Goal: Task Accomplishment & Management: Complete application form

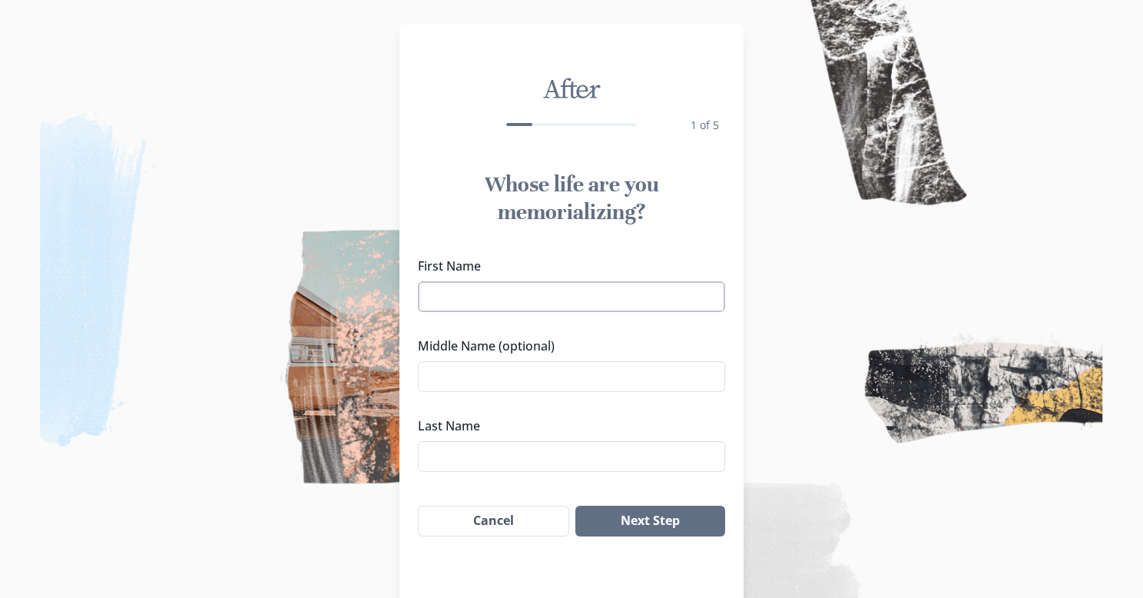
click at [648, 305] on input "First Name" at bounding box center [571, 296] width 307 height 31
type input "[PERSON_NAME]"
click at [479, 449] on input "Last Name" at bounding box center [571, 456] width 307 height 31
click at [514, 386] on input "Middle Name (optional)" at bounding box center [571, 376] width 307 height 31
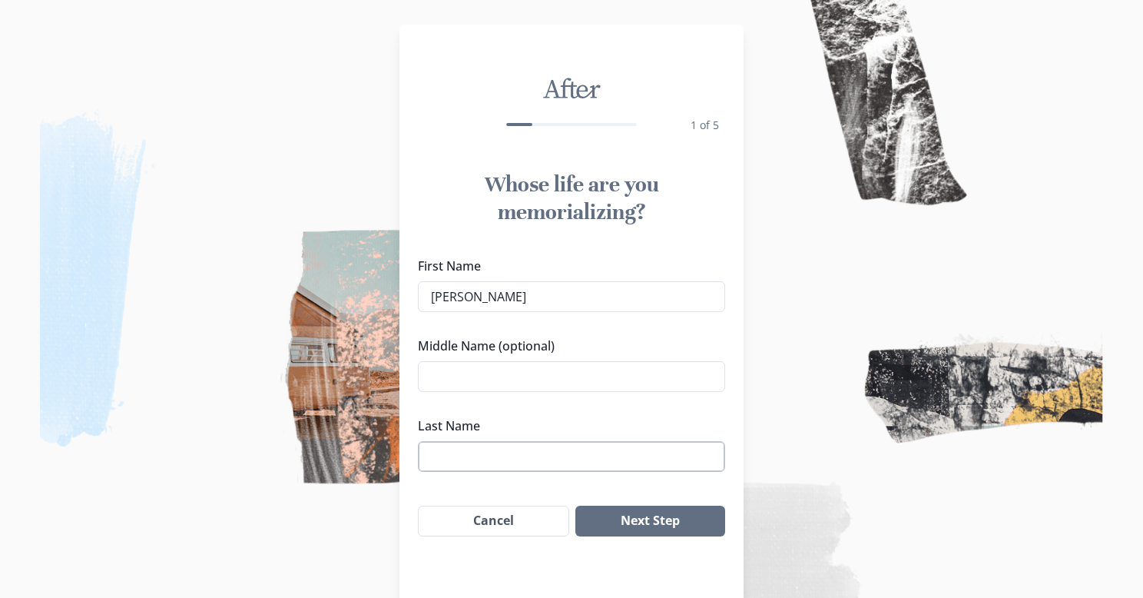
click at [481, 454] on input "Last Name" at bounding box center [571, 456] width 307 height 31
type input "[PERSON_NAME]"
click at [449, 374] on input "Middle Name (optional)" at bounding box center [571, 376] width 307 height 31
type input "doddle"
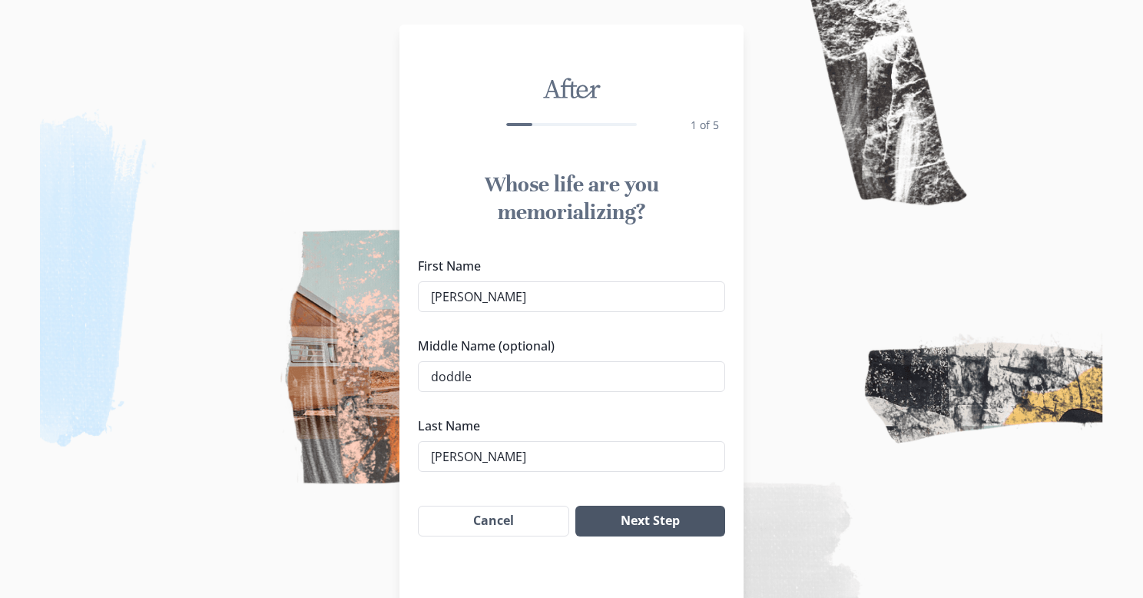
click at [678, 523] on button "Next Step" at bounding box center [650, 521] width 150 height 31
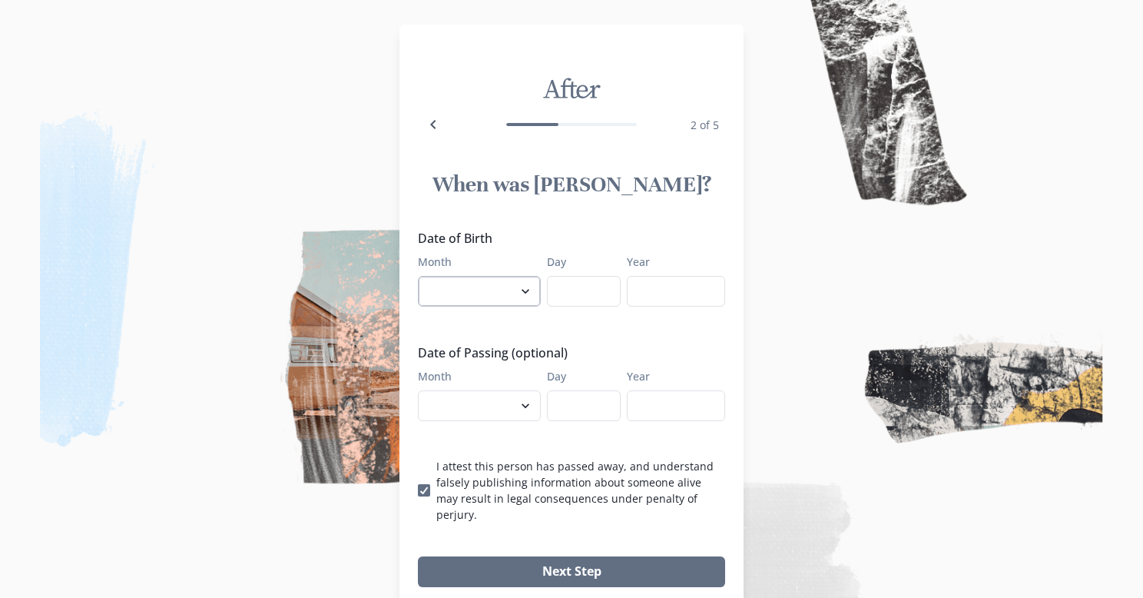
click at [528, 292] on select "January February March April May June July August September October November De…" at bounding box center [479, 291] width 123 height 31
select select "10"
click at [570, 302] on input "Day" at bounding box center [584, 291] width 74 height 31
type input "8"
click at [642, 291] on input "Year" at bounding box center [676, 291] width 98 height 31
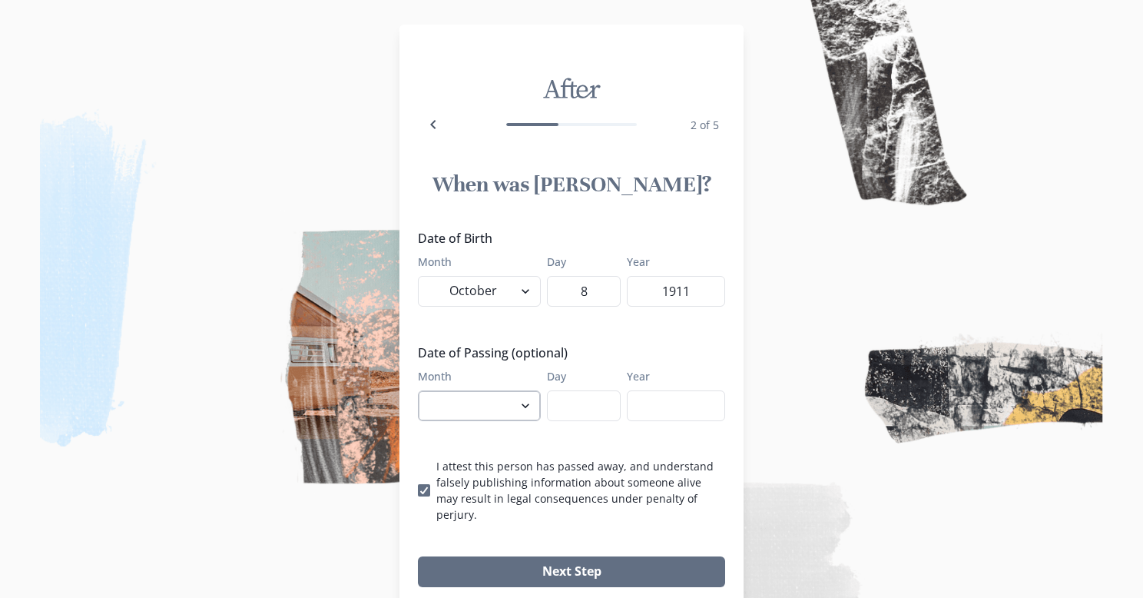
type input "1911"
click at [522, 403] on select "January February March April May June July August September October November De…" at bounding box center [479, 405] width 123 height 31
select select "7"
click at [418, 390] on select "January February March April May June July August September October November De…" at bounding box center [479, 405] width 123 height 31
click at [568, 409] on input "Day" at bounding box center [584, 405] width 74 height 31
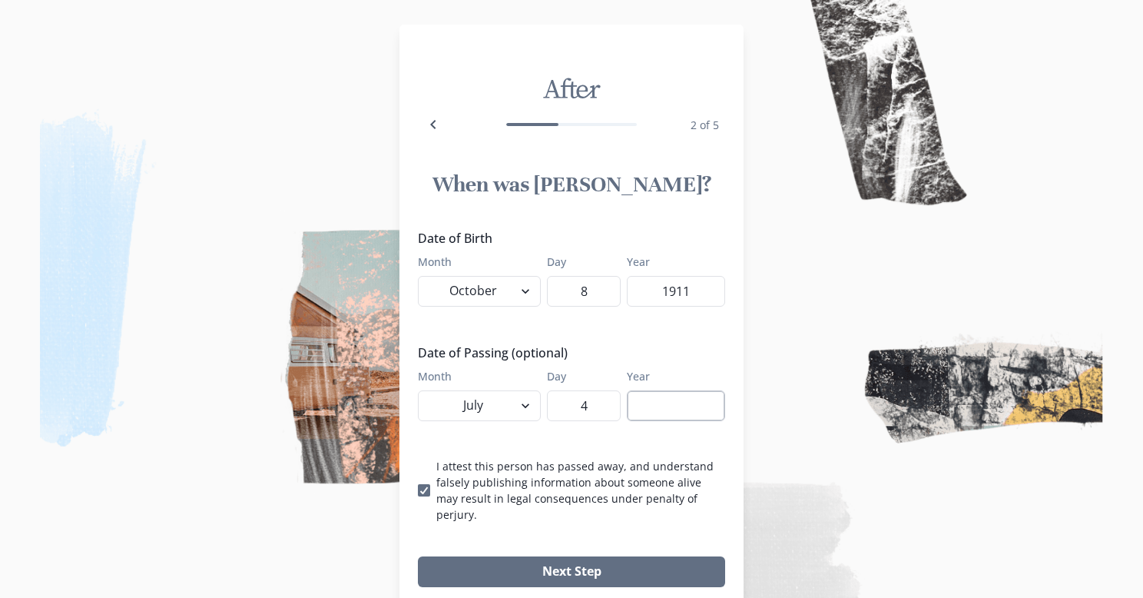
type input "4"
click at [659, 413] on input "Year" at bounding box center [676, 405] width 98 height 31
type input "9"
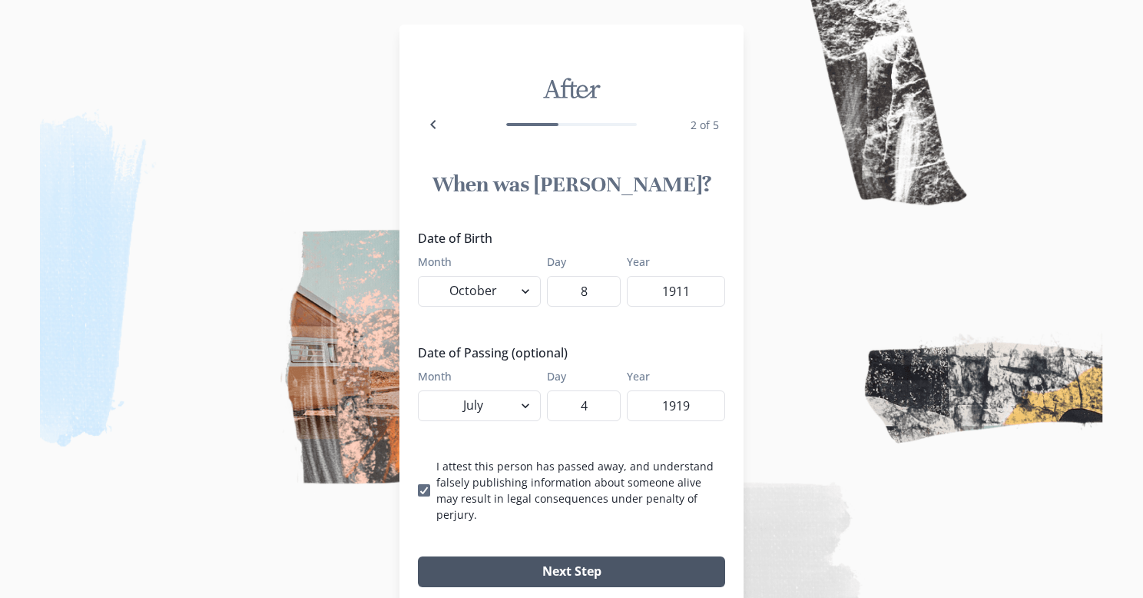
type input "1919"
click at [620, 556] on button "Next Step" at bounding box center [571, 571] width 307 height 31
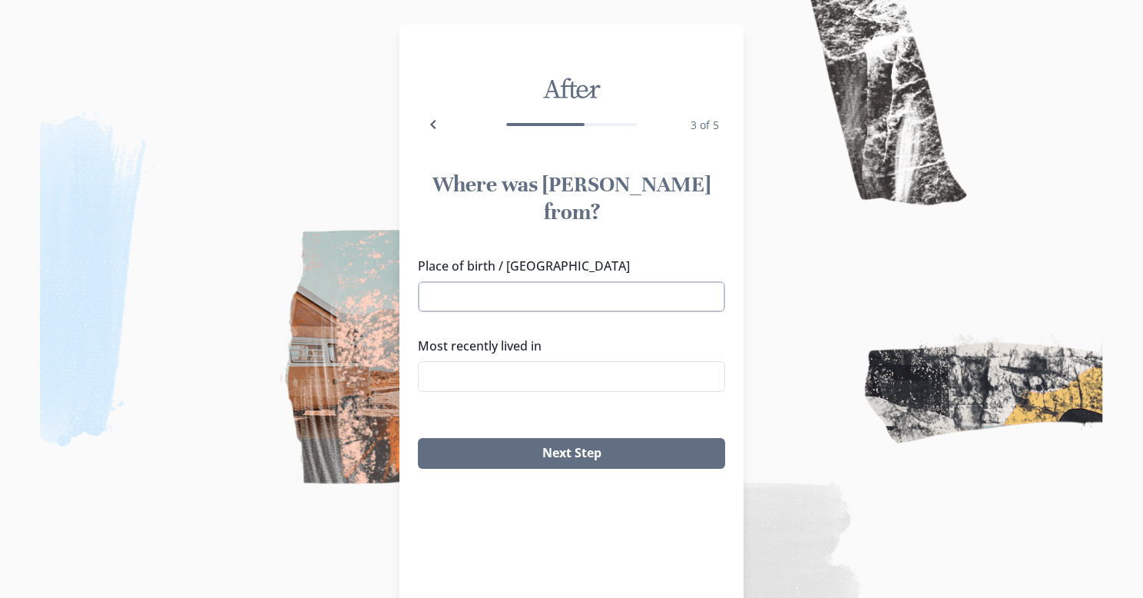
click at [542, 281] on input "Place of birth / [GEOGRAPHIC_DATA]" at bounding box center [571, 296] width 307 height 31
click at [512, 300] on li "[US_STATE]" at bounding box center [571, 297] width 303 height 25
click at [528, 361] on input "Most recently lived in" at bounding box center [571, 376] width 307 height 31
click at [592, 281] on input "[US_STATE]" at bounding box center [571, 296] width 307 height 31
type input "N"
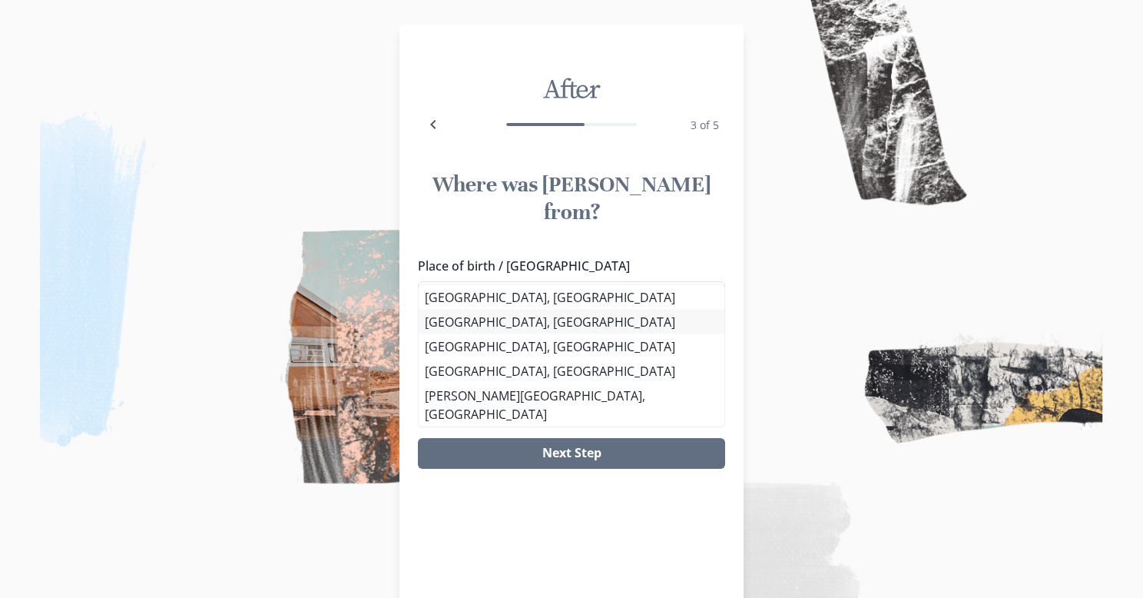
click at [582, 317] on li "[GEOGRAPHIC_DATA], [GEOGRAPHIC_DATA]" at bounding box center [572, 322] width 306 height 25
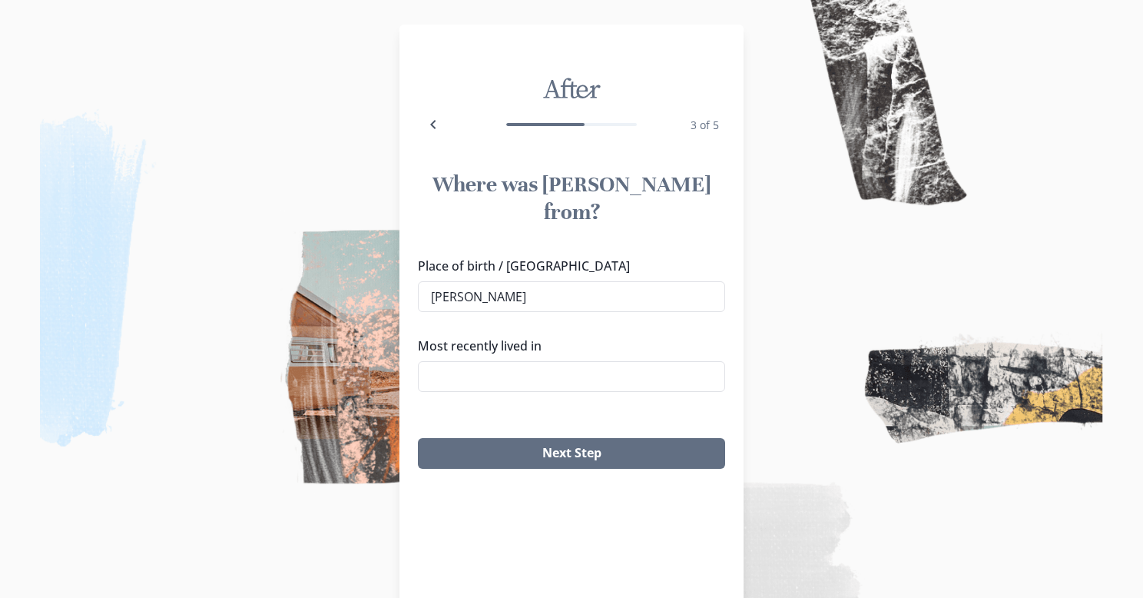
type input "[GEOGRAPHIC_DATA], [GEOGRAPHIC_DATA]"
click at [551, 361] on input "Most recently lived in" at bounding box center [571, 376] width 307 height 31
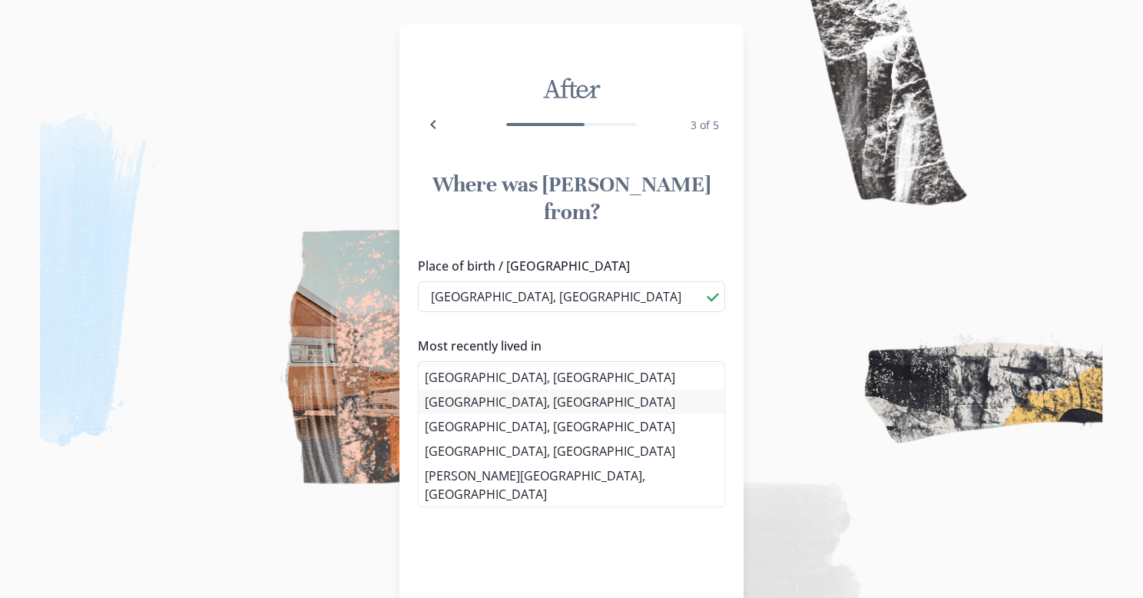
click at [522, 406] on li "[GEOGRAPHIC_DATA], [GEOGRAPHIC_DATA]" at bounding box center [572, 401] width 306 height 25
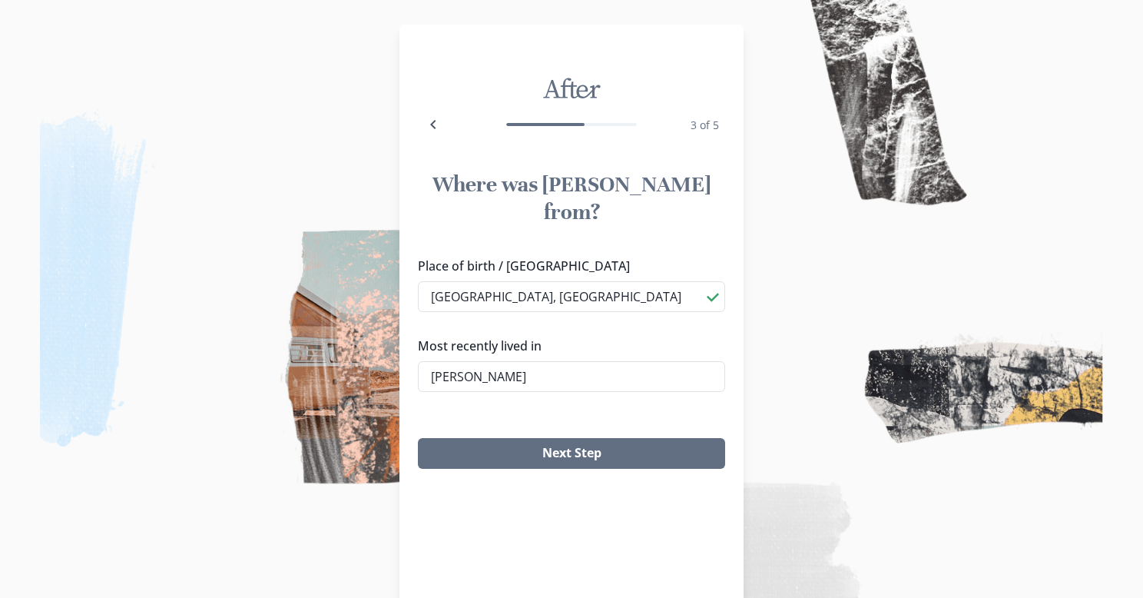
type input "[GEOGRAPHIC_DATA], [GEOGRAPHIC_DATA]"
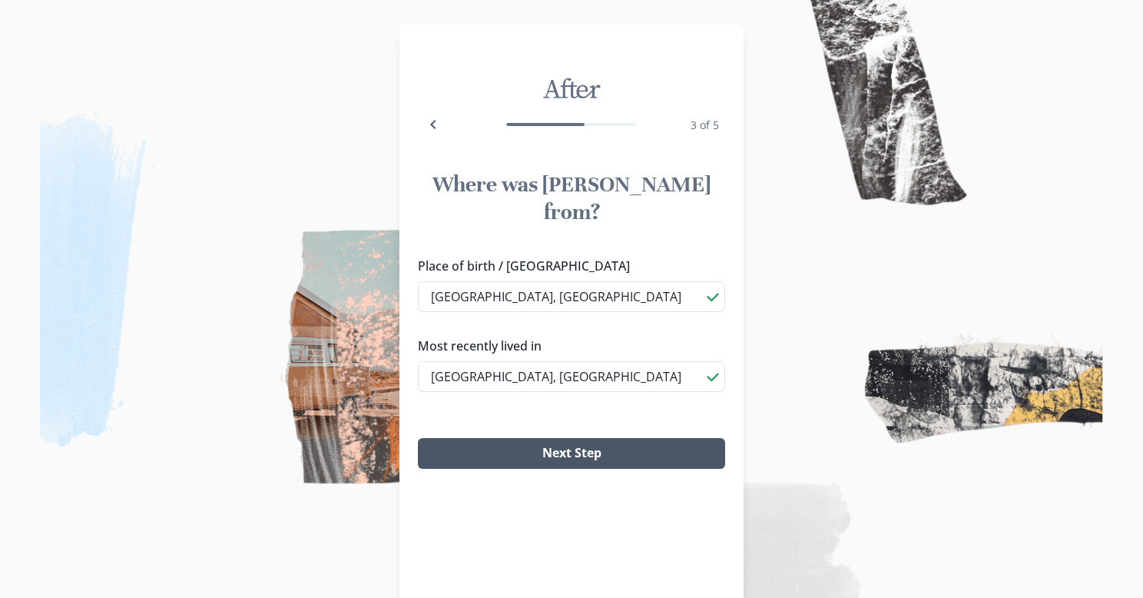
click at [536, 438] on button "Next Step" at bounding box center [571, 453] width 307 height 31
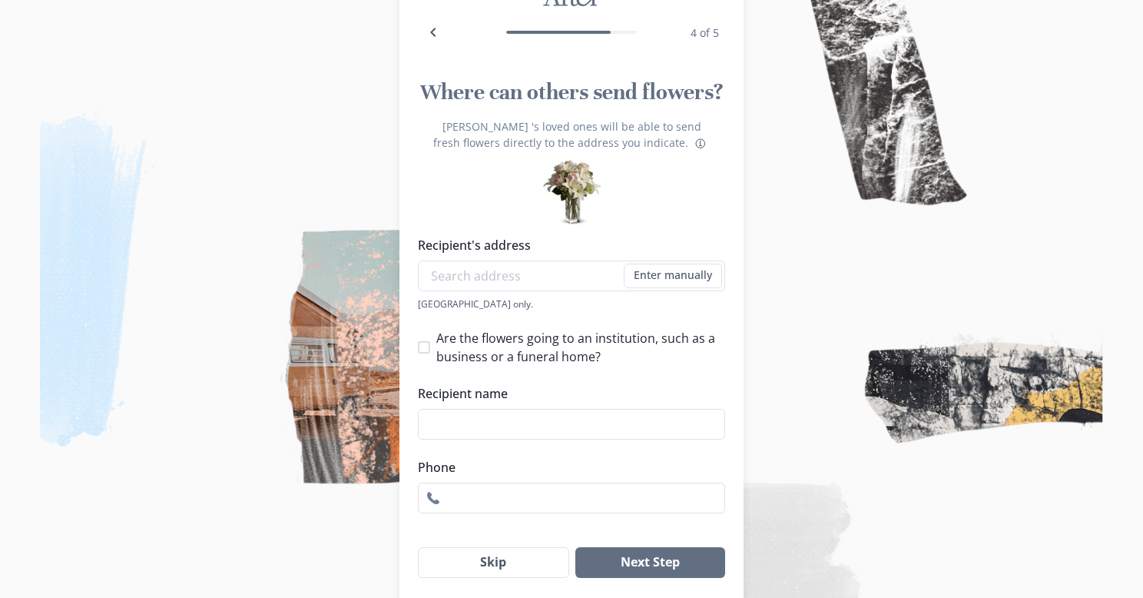
scroll to position [144, 0]
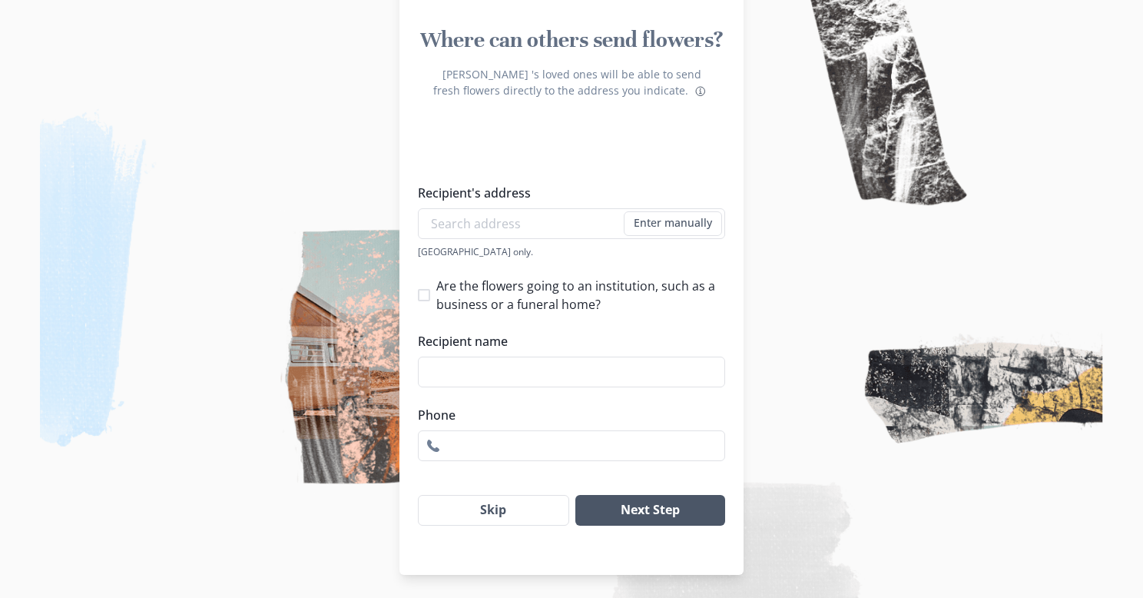
click at [685, 519] on button "Next Step" at bounding box center [650, 510] width 150 height 31
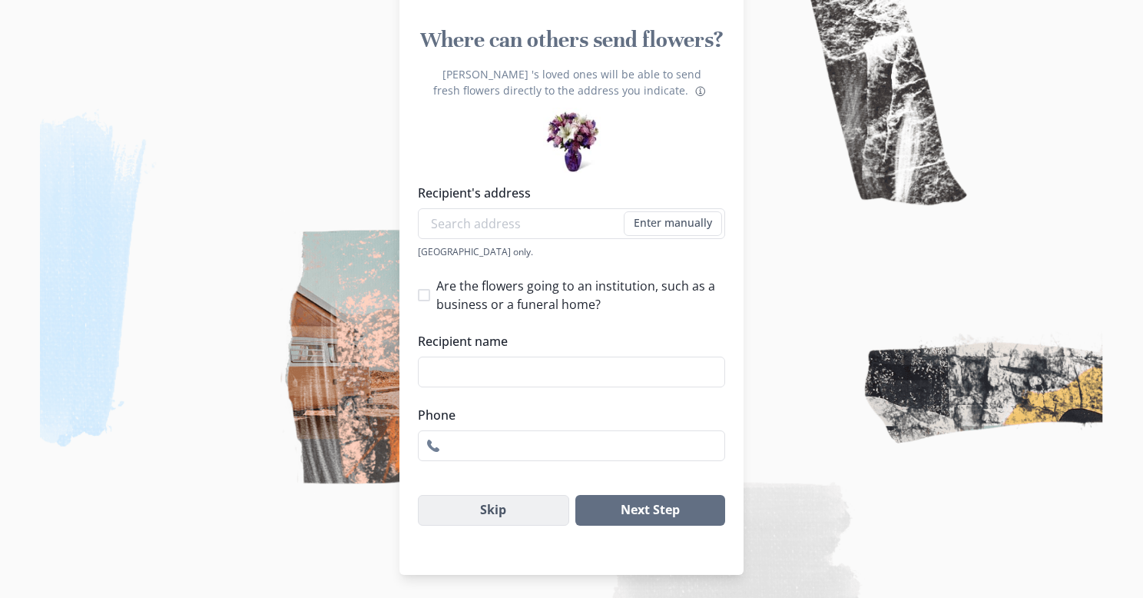
click at [517, 501] on button "Skip" at bounding box center [493, 510] width 151 height 31
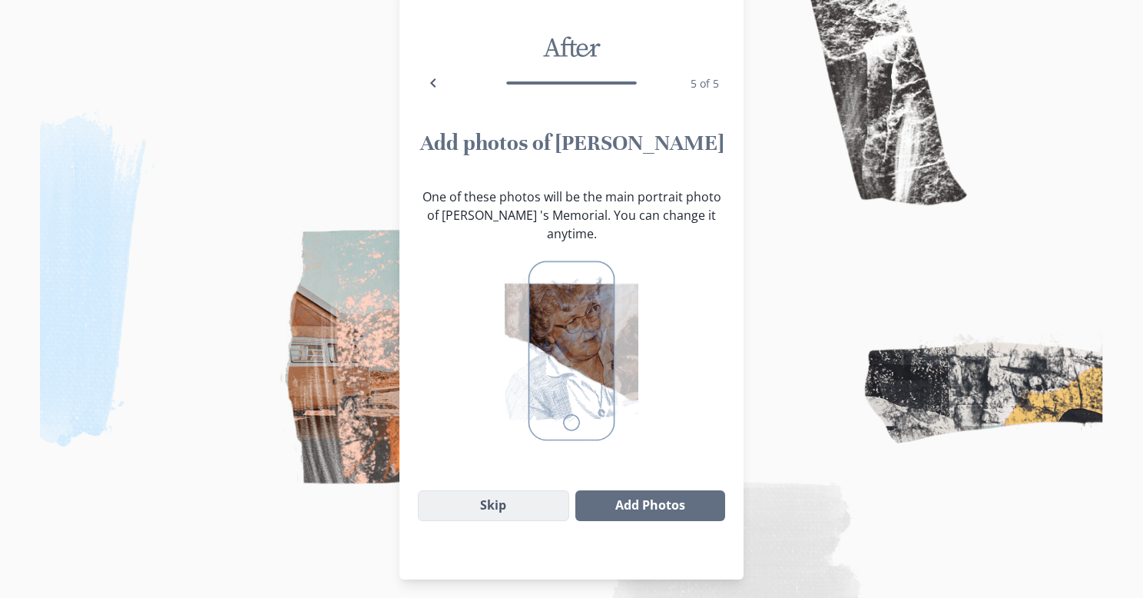
click at [499, 490] on button "Skip" at bounding box center [493, 505] width 151 height 31
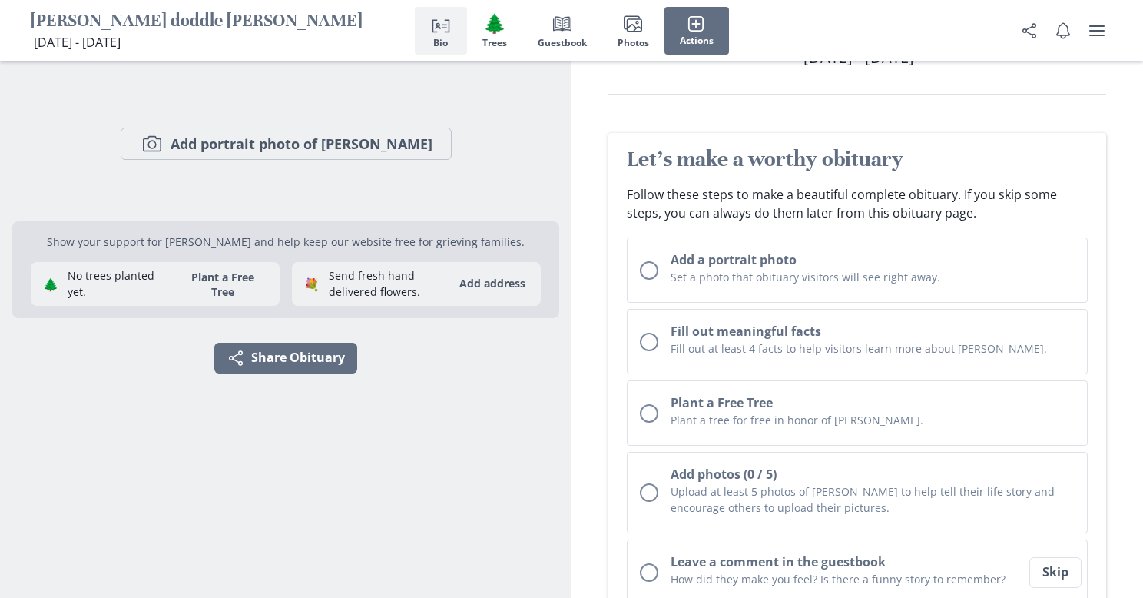
scroll to position [90, 0]
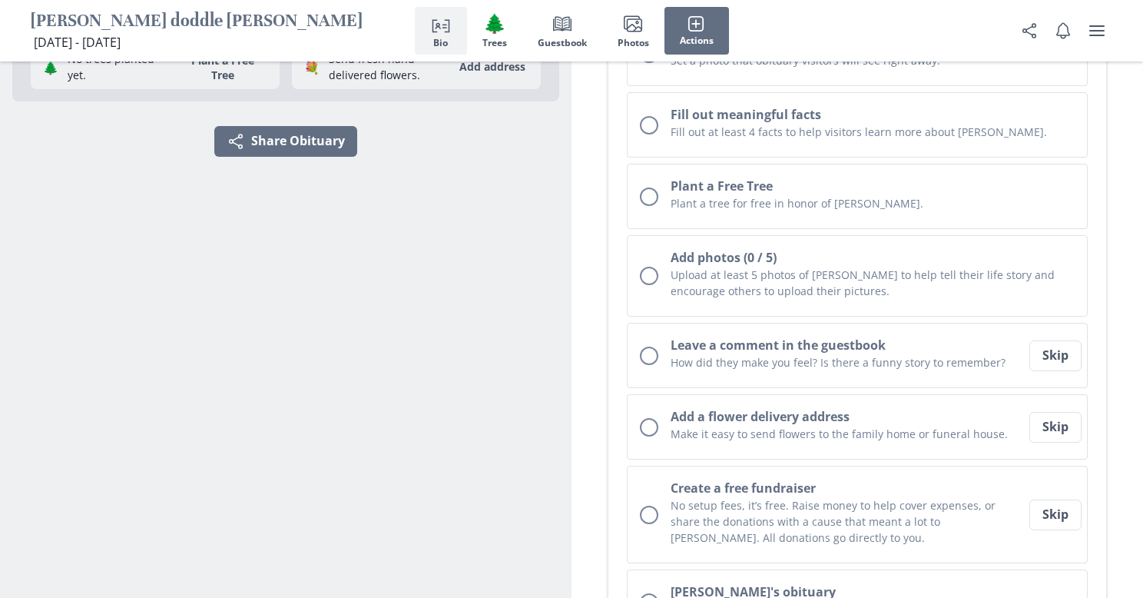
click at [697, 466] on button "Create a free fundraiser No setup fees, it’s free. Raise money to help cover ex…" at bounding box center [857, 515] width 461 height 98
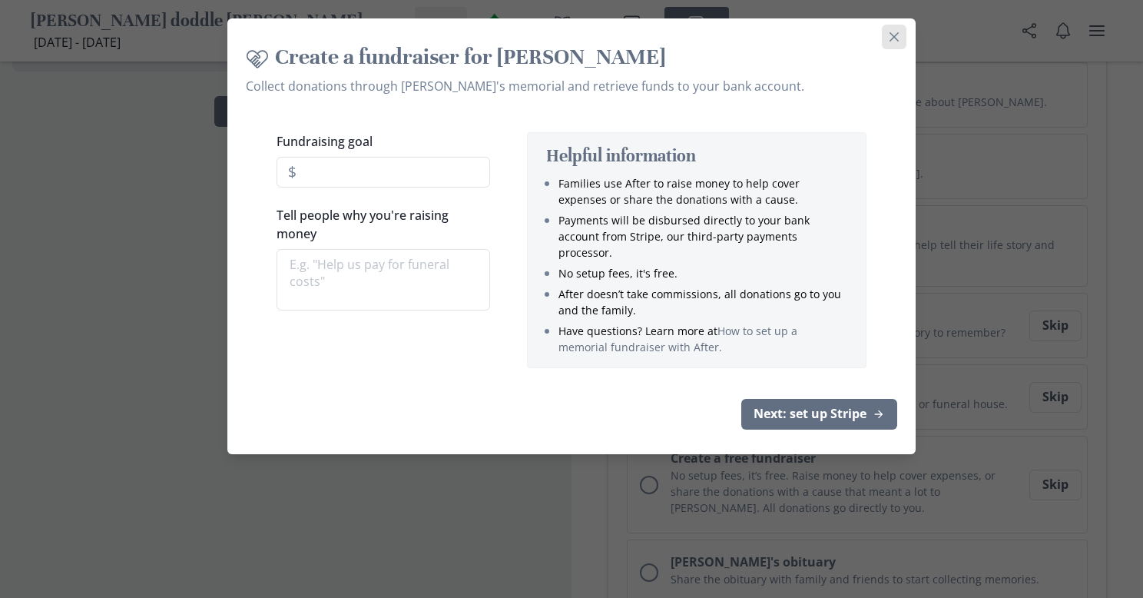
click at [887, 38] on button "Close" at bounding box center [894, 37] width 25 height 25
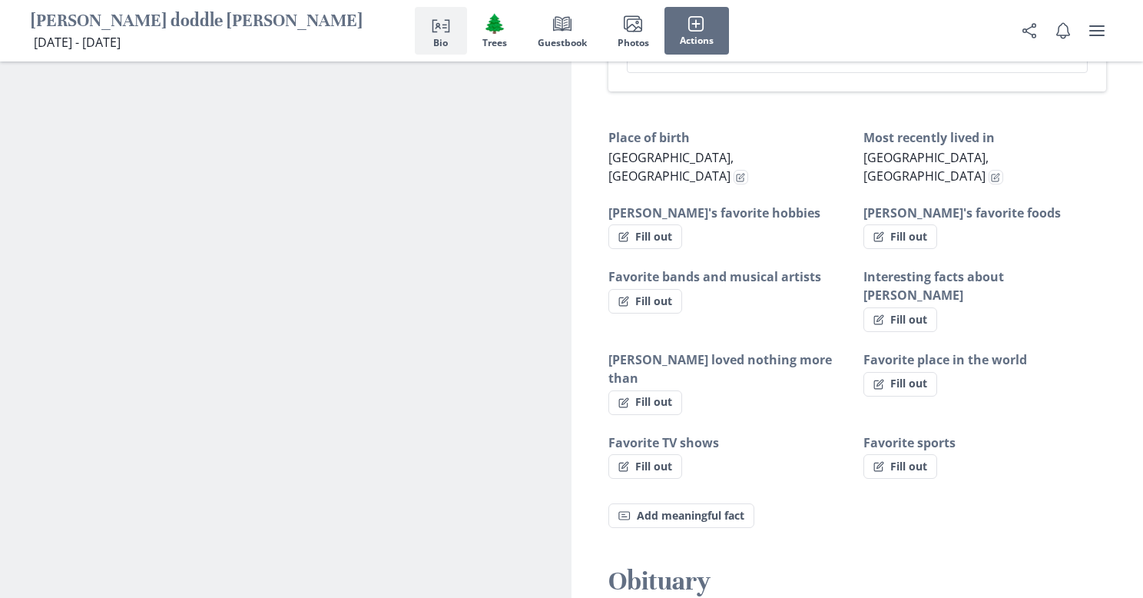
scroll to position [877, 0]
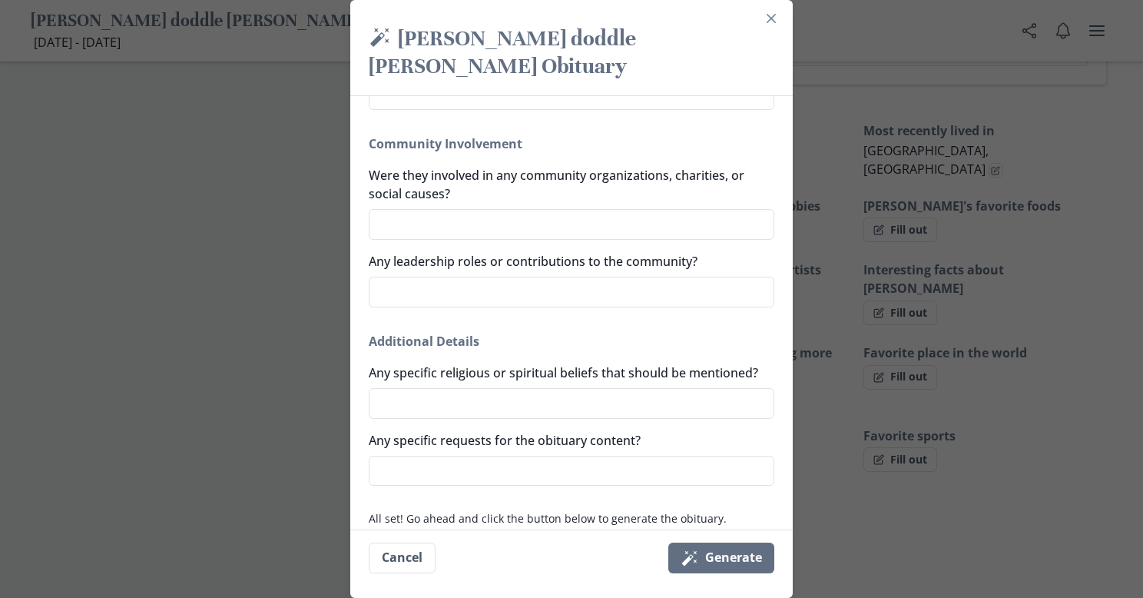
scroll to position [0, 0]
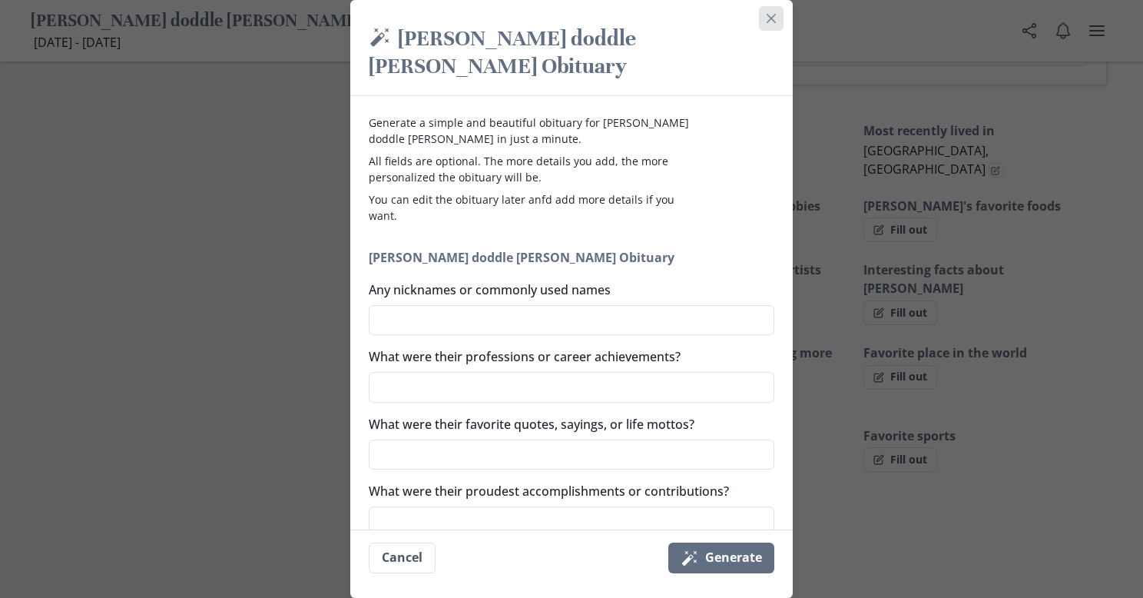
click at [767, 23] on button "Close" at bounding box center [771, 18] width 25 height 25
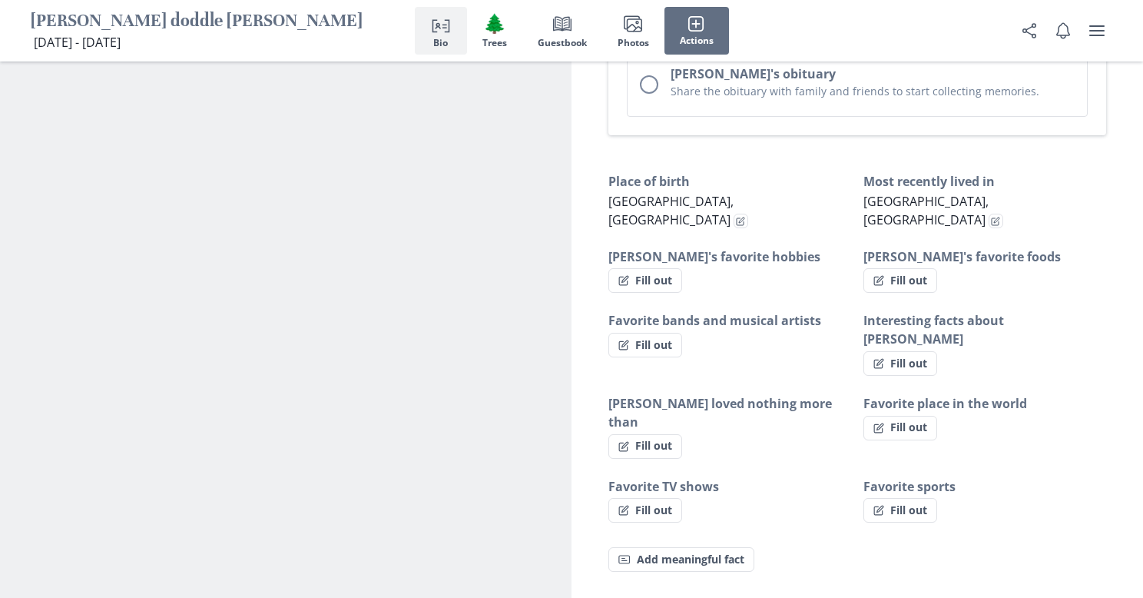
scroll to position [827, 0]
click at [882, 423] on icon "button" at bounding box center [878, 427] width 8 height 8
select select "Favorite place in the world"
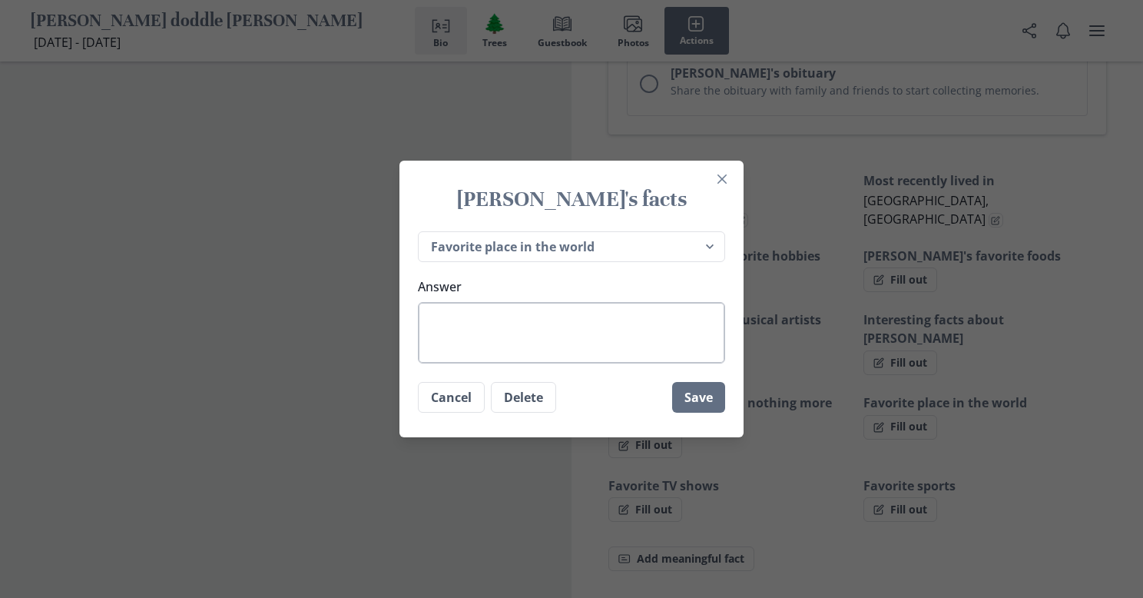
click at [543, 321] on textarea "Answer" at bounding box center [571, 332] width 307 height 61
click at [711, 252] on select "Place of birth Most recently lived in [PERSON_NAME]'s favorite hobbies [PERSON_…" at bounding box center [571, 246] width 307 height 31
click at [820, 379] on div "[PERSON_NAME]'s facts Place of birth Most recently lived in [PERSON_NAME]'s fav…" at bounding box center [571, 299] width 1143 height 598
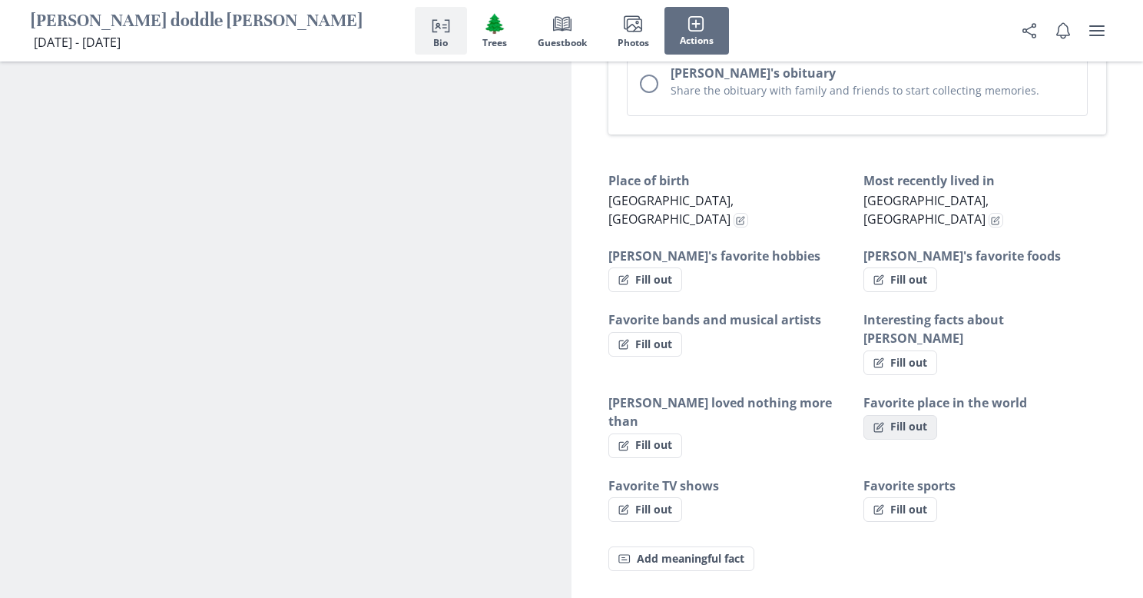
click at [900, 415] on button "Fill out" at bounding box center [901, 427] width 74 height 25
select select "Favorite place in the world"
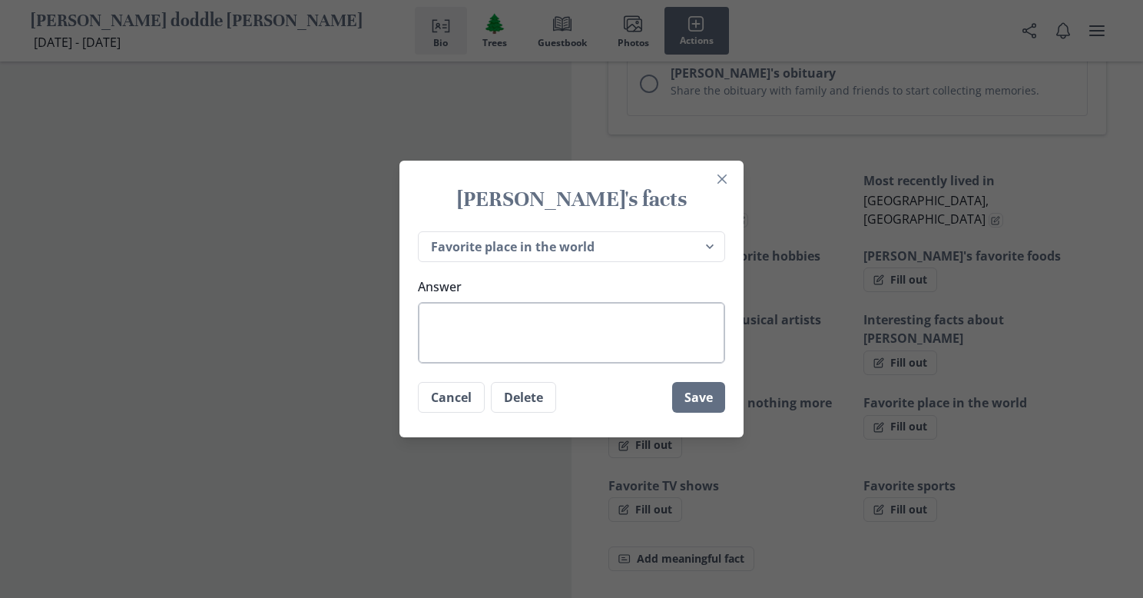
click at [468, 341] on textarea "Answer" at bounding box center [571, 332] width 307 height 61
type textarea "x"
type textarea "go"
type textarea "x"
type textarea "goi"
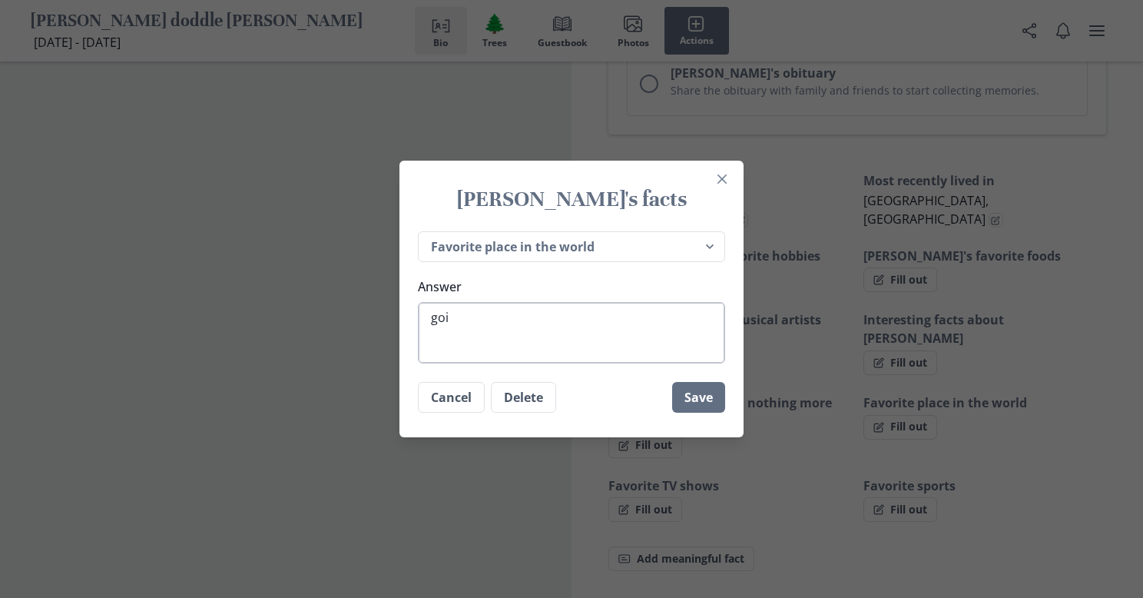
type textarea "x"
type textarea "goin"
type textarea "x"
type textarea "going"
type textarea "x"
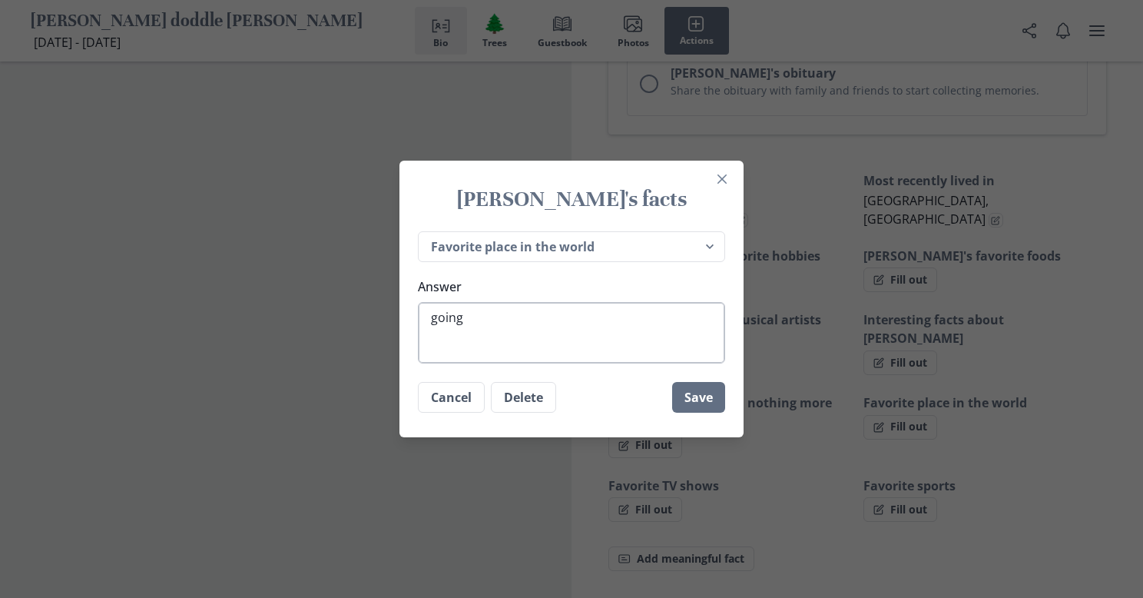
type textarea "going"
type textarea "x"
type textarea "going t"
type textarea "x"
type textarea "going to"
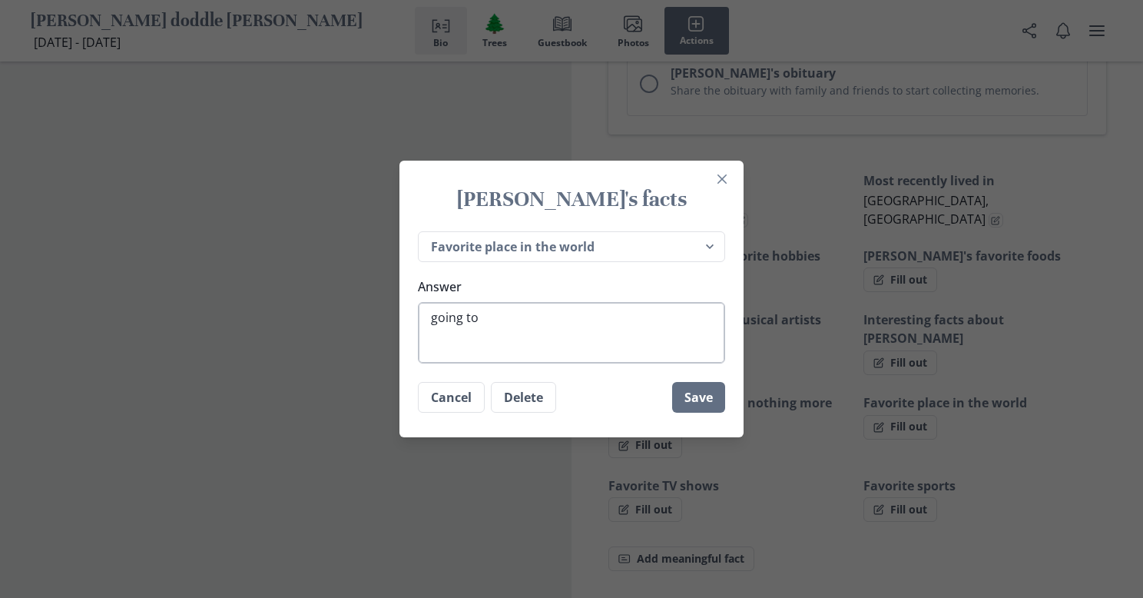
type textarea "x"
type textarea "going to"
type textarea "x"
type textarea "going to t"
type textarea "x"
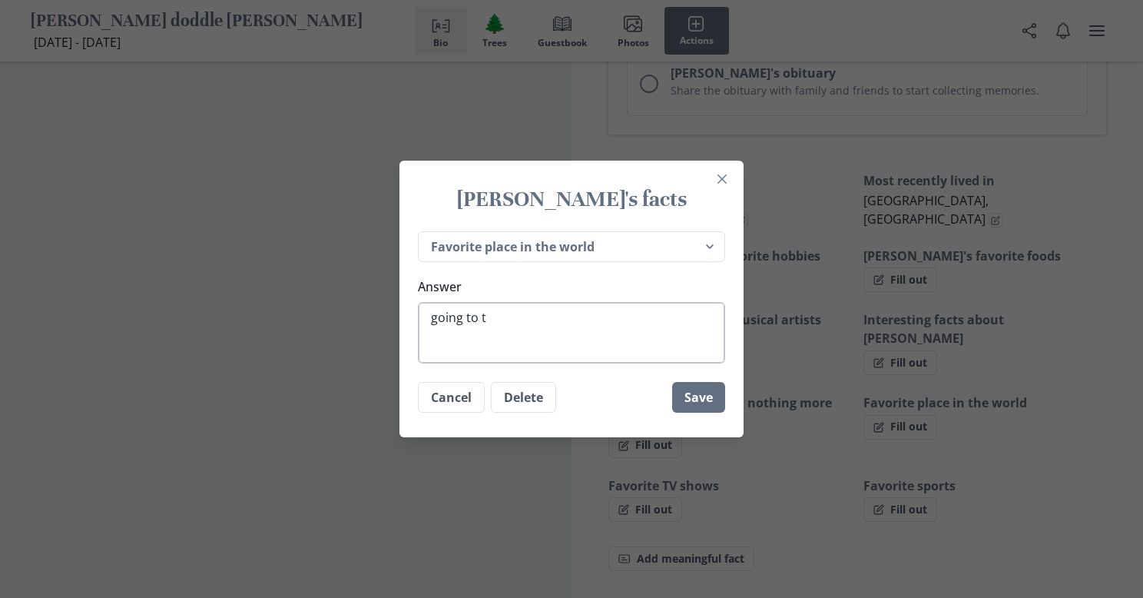
type textarea "going to th"
type textarea "x"
type textarea "going to the"
type textarea "x"
type textarea "going to the"
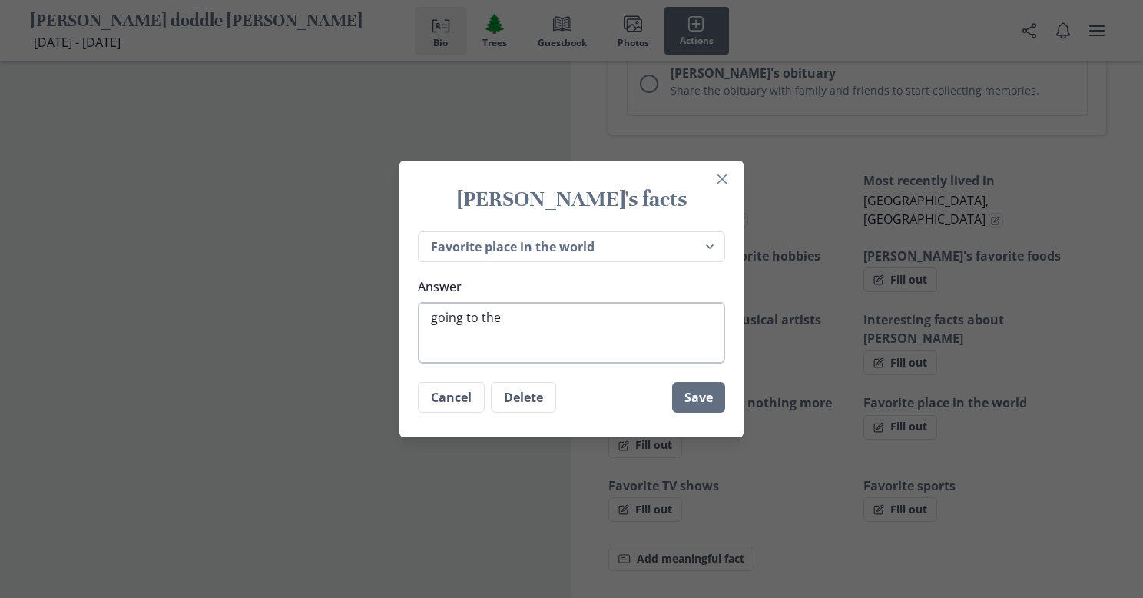
type textarea "x"
type textarea "going to the o"
type textarea "x"
type textarea "going to the ol"
type textarea "x"
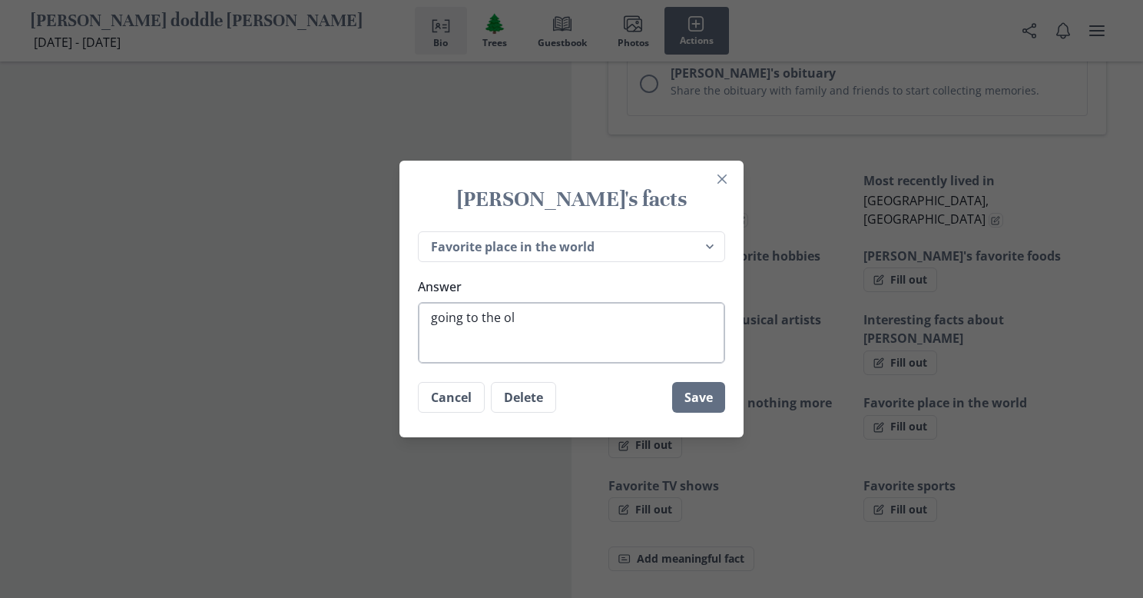
type textarea "going to the old"
type textarea "x"
type textarea "going to the old"
type textarea "x"
type textarea "going to the old l"
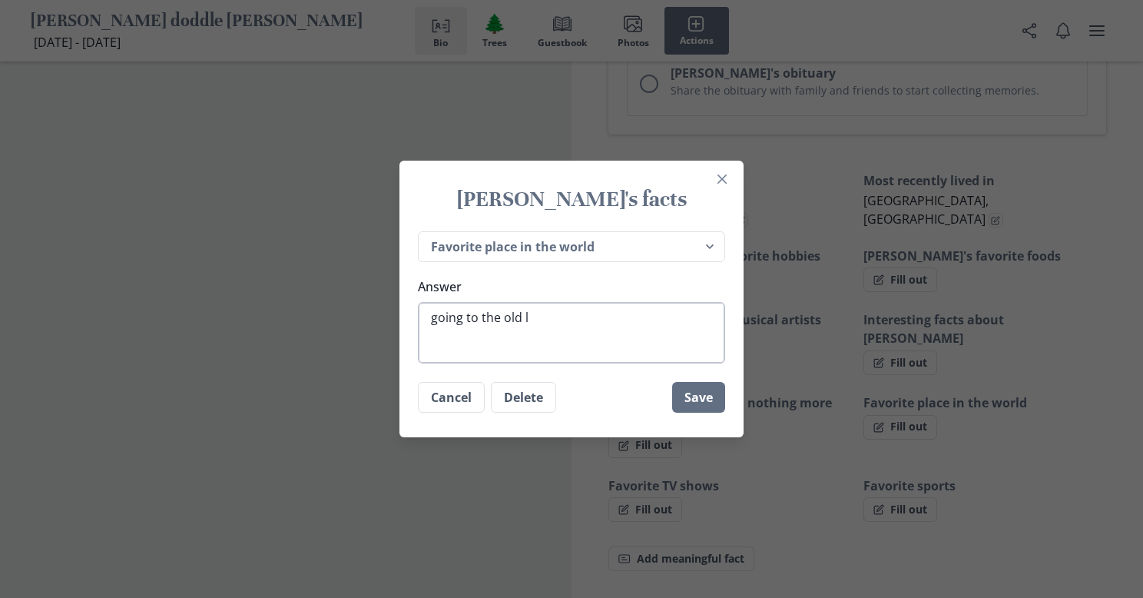
type textarea "x"
type textarea "going to the old la"
type textarea "x"
type textarea "going to the old lad"
type textarea "x"
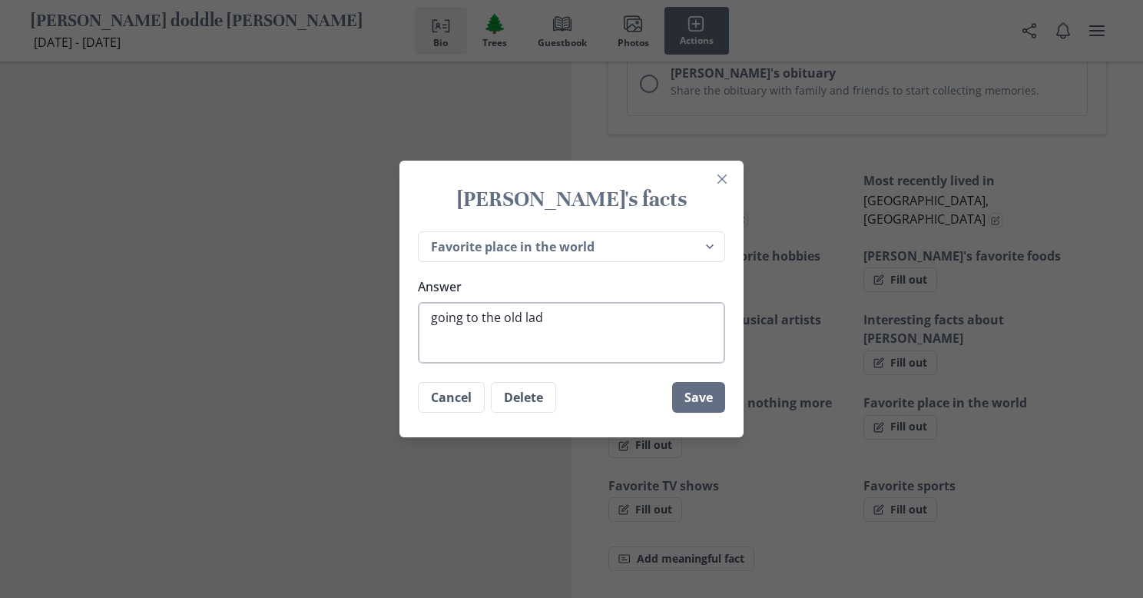
type textarea "going to the old [DEMOGRAPHIC_DATA]"
type textarea "x"
type textarea "going to the old [DEMOGRAPHIC_DATA]"
type textarea "x"
type textarea "going to the old [DEMOGRAPHIC_DATA] s"
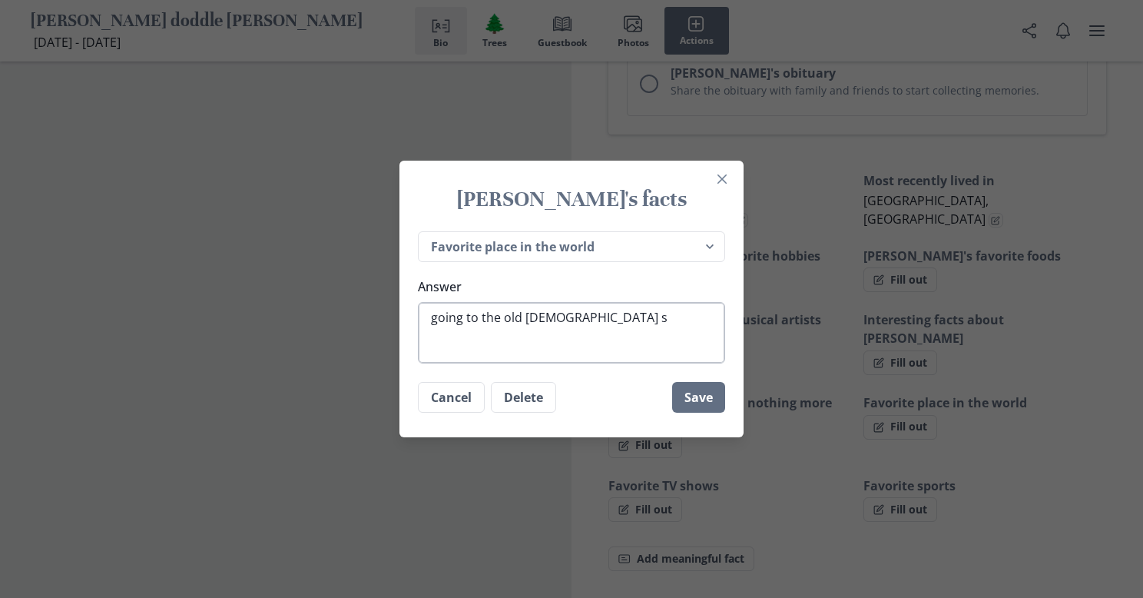
type textarea "x"
type textarea "going to the old [DEMOGRAPHIC_DATA] sw"
type textarea "x"
type textarea "going to the old [DEMOGRAPHIC_DATA] swq"
type textarea "x"
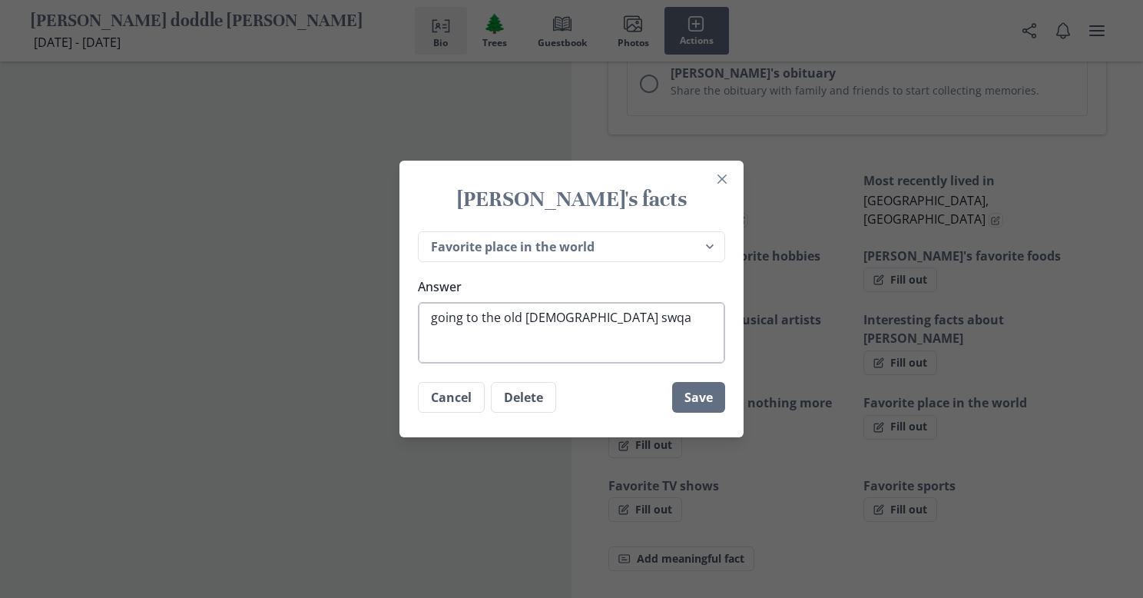
type textarea "going to the old [DEMOGRAPHIC_DATA] swqam"
type textarea "x"
type textarea "going to the old [DEMOGRAPHIC_DATA] swqamp"
type textarea "x"
type textarea "going to the old [DEMOGRAPHIC_DATA] swqam"
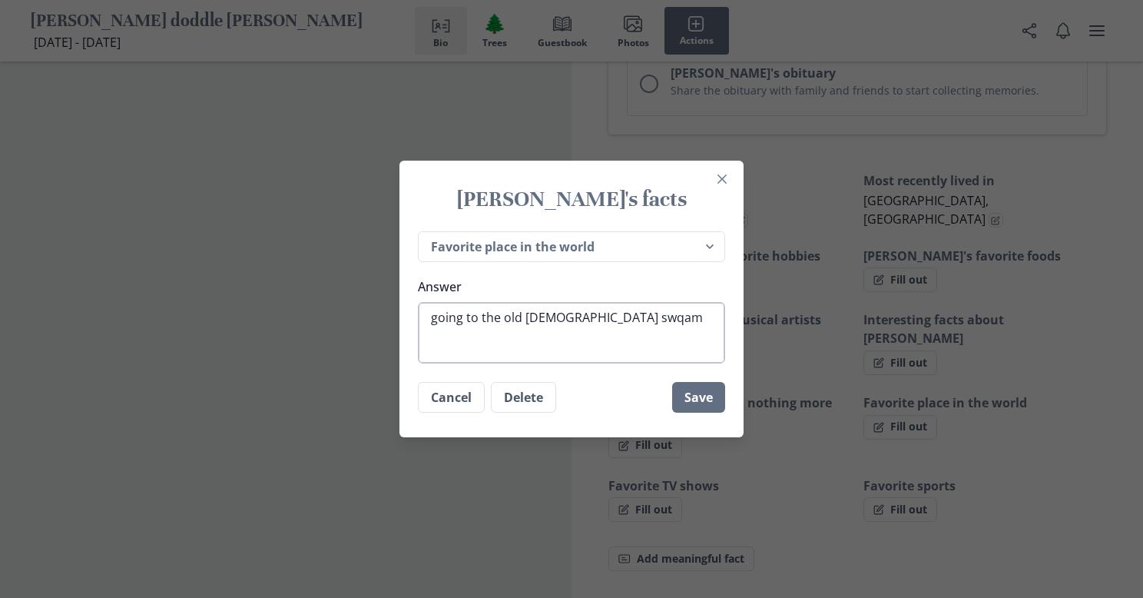
type textarea "x"
type textarea "going to the old [DEMOGRAPHIC_DATA] swqa"
type textarea "x"
type textarea "going to the old [DEMOGRAPHIC_DATA] swq"
type textarea "x"
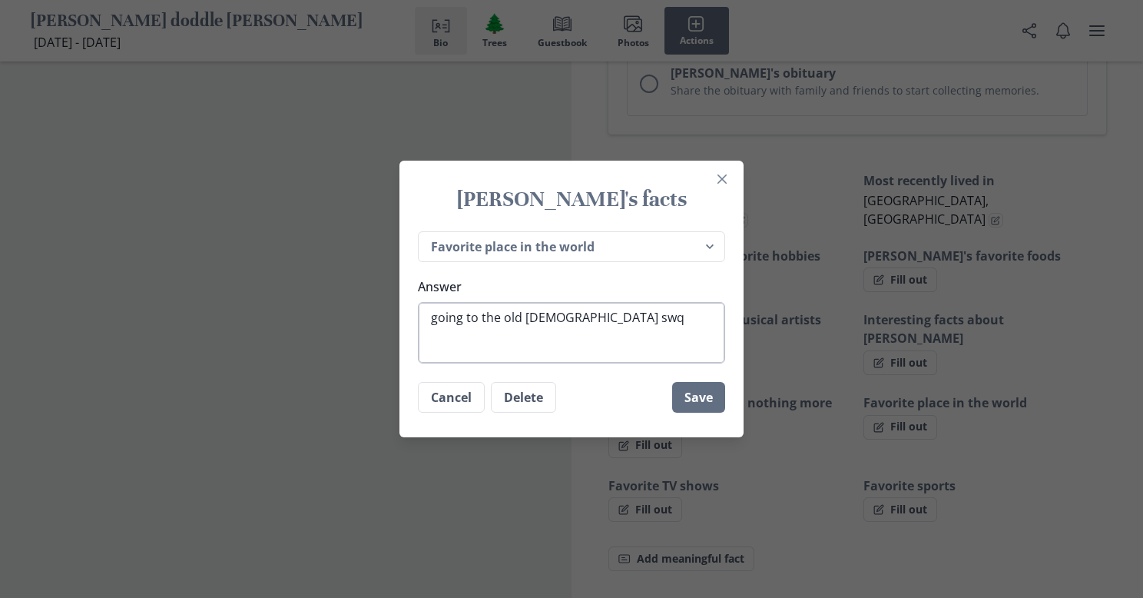
type textarea "going to the old [DEMOGRAPHIC_DATA] sw"
type textarea "x"
type textarea "going to the old [DEMOGRAPHIC_DATA] swa"
type textarea "x"
type textarea "going to the old [DEMOGRAPHIC_DATA] swam"
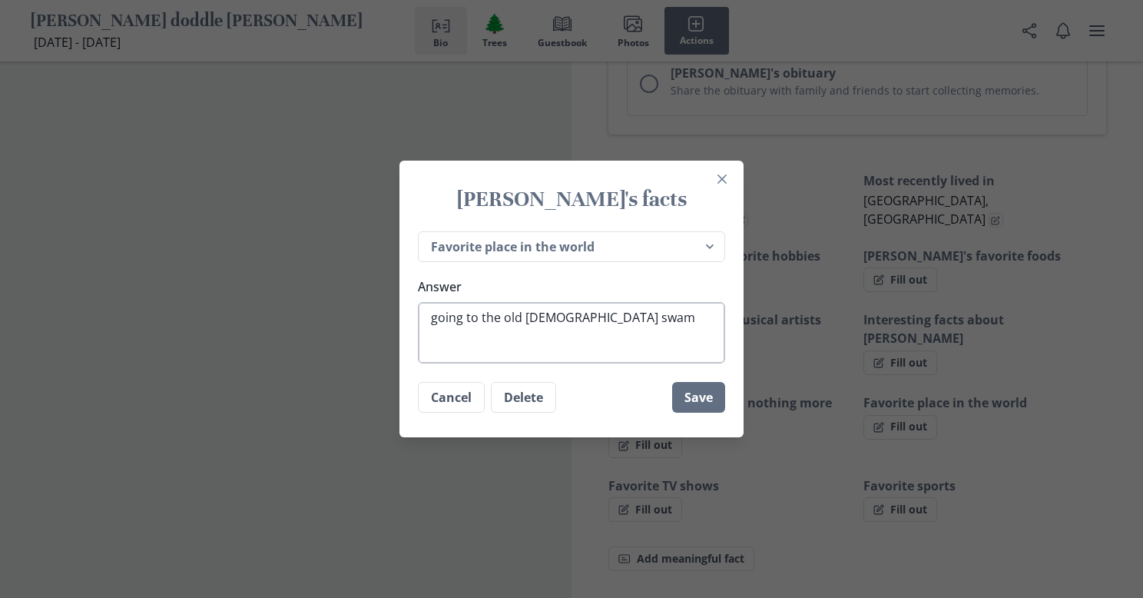
type textarea "x"
type textarea "going to the [GEOGRAPHIC_DATA][DEMOGRAPHIC_DATA]"
click at [682, 395] on button "Save" at bounding box center [698, 397] width 53 height 31
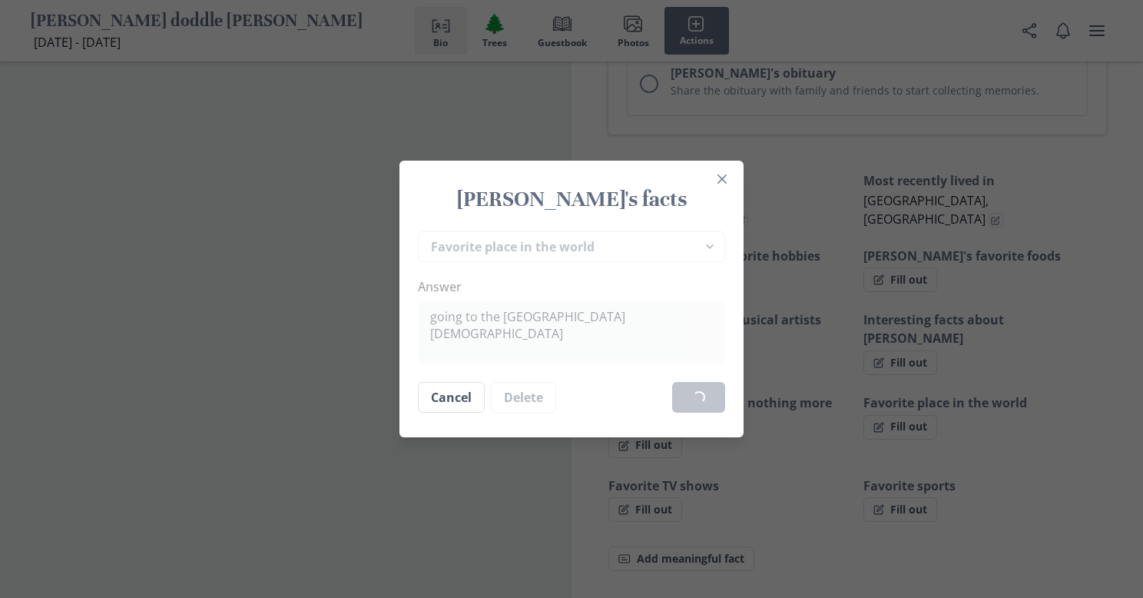
type textarea "x"
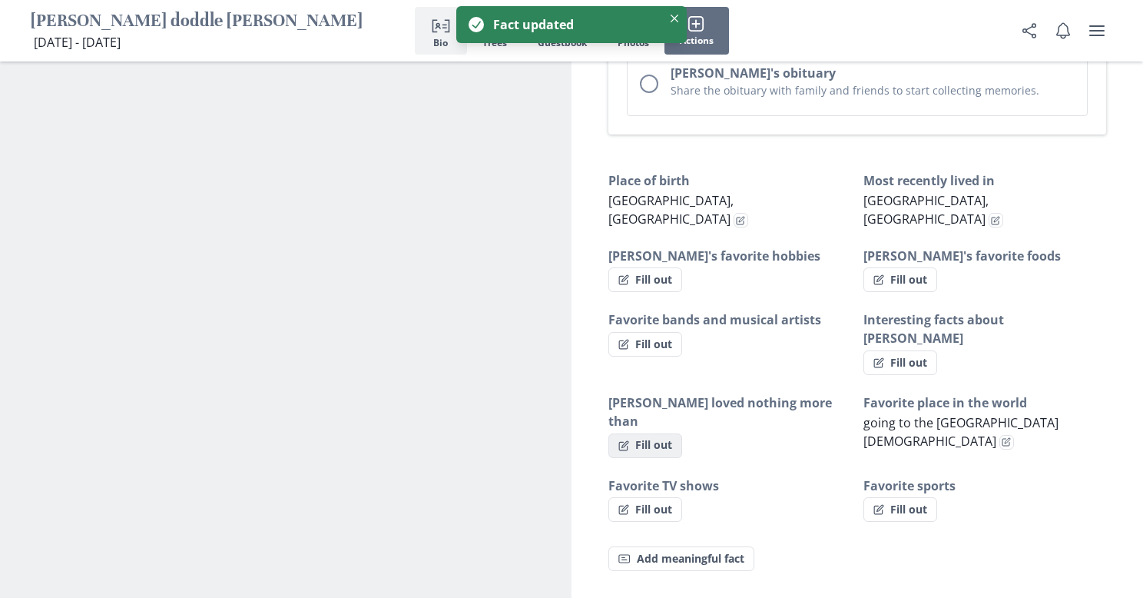
click at [652, 433] on button "Fill out" at bounding box center [645, 445] width 74 height 25
select select "[PERSON_NAME] loved nothing more than"
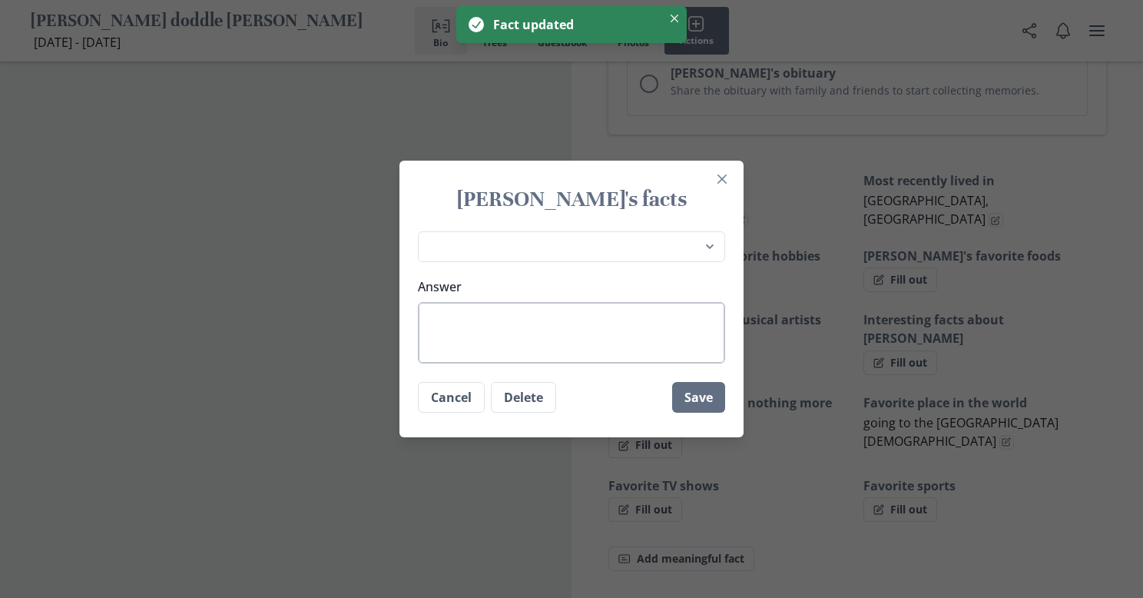
click at [537, 312] on textarea "Answer" at bounding box center [571, 332] width 307 height 61
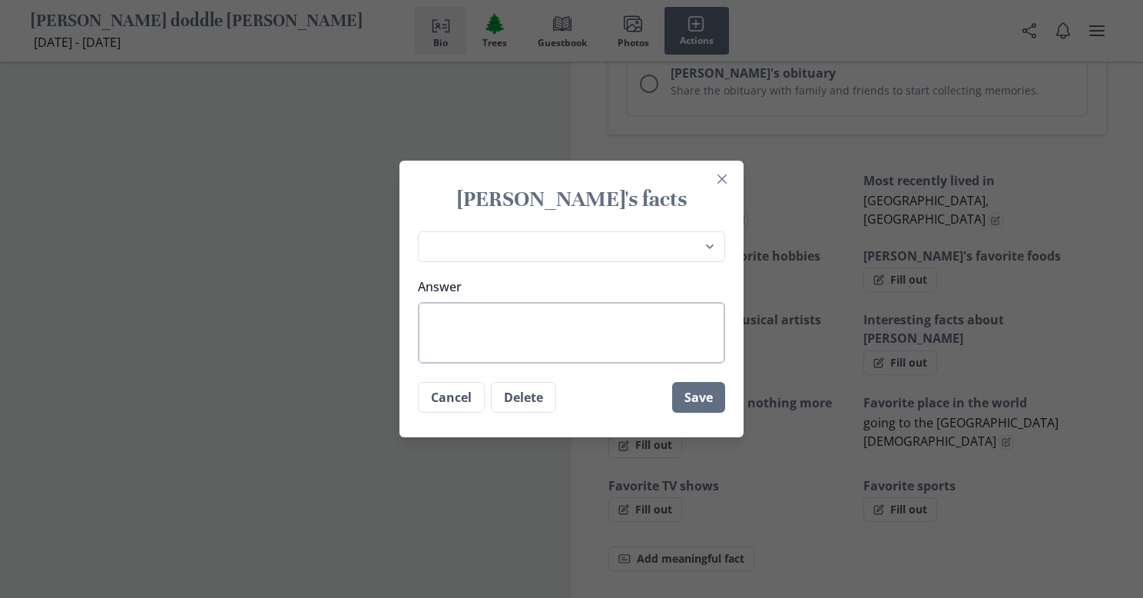
type textarea "x"
type textarea "t"
type textarea "x"
type textarea "th"
type textarea "x"
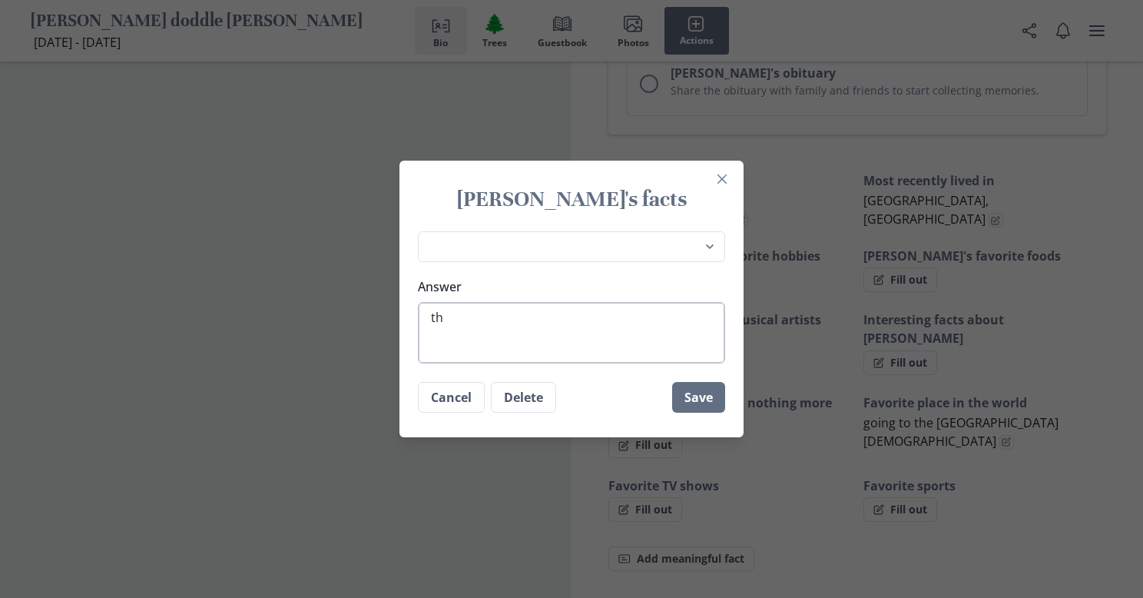
type textarea "the"
type textarea "x"
type textarea "then"
type textarea "x"
type textarea "then"
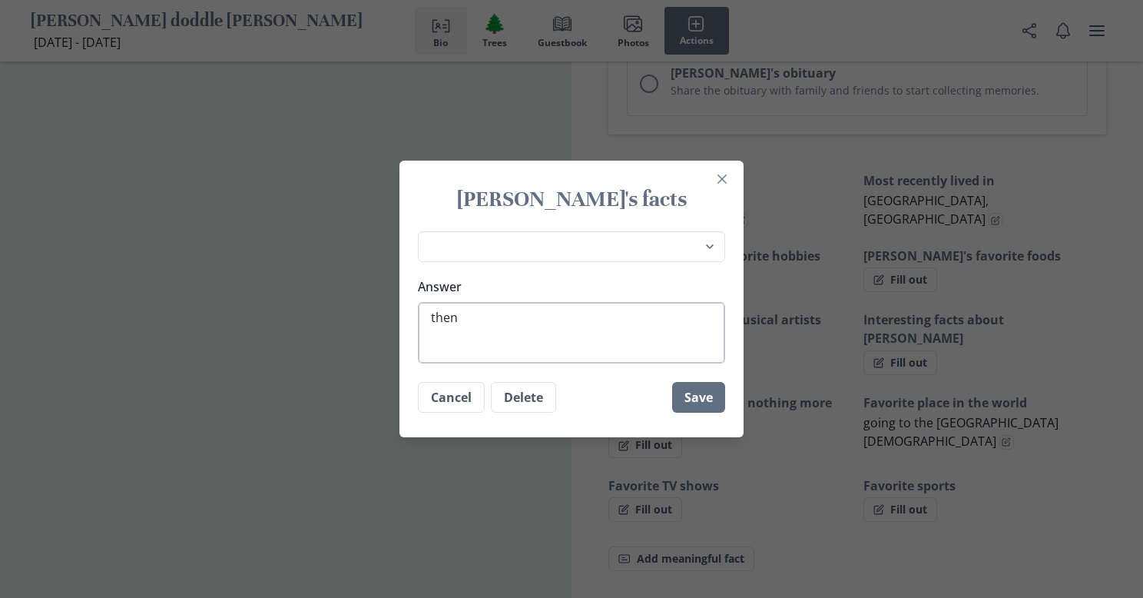
type textarea "x"
type textarea "then h"
type textarea "x"
type textarea "then ha"
type textarea "x"
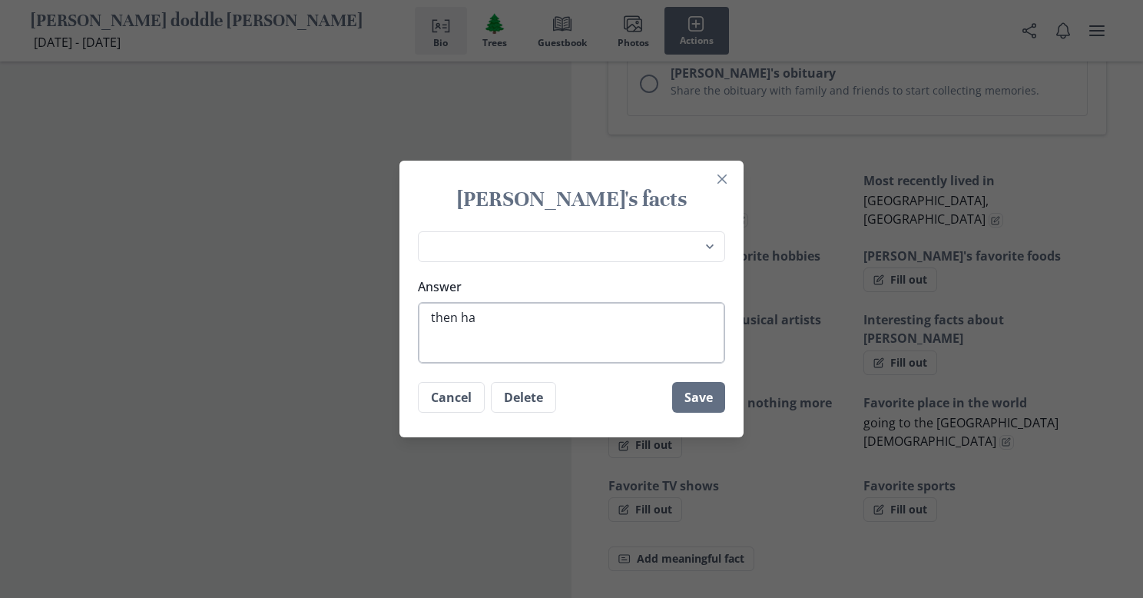
type textarea "then han"
type textarea "x"
type textarea "then hang"
type textarea "x"
type textarea "then hangi"
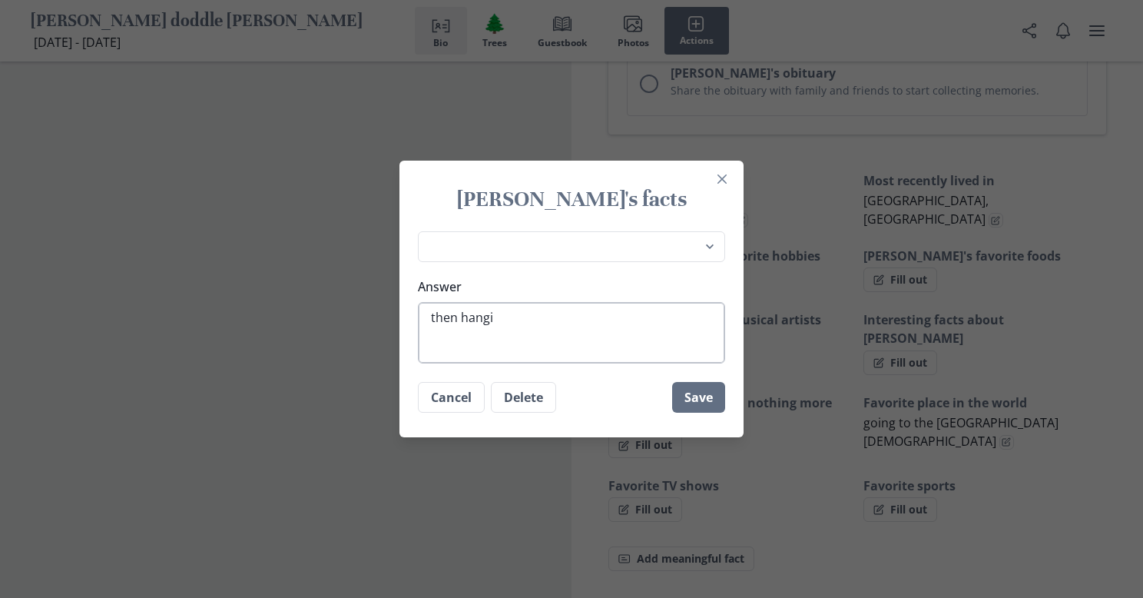
type textarea "x"
type textarea "then hangin"
type textarea "x"
type textarea "then hanging"
type textarea "x"
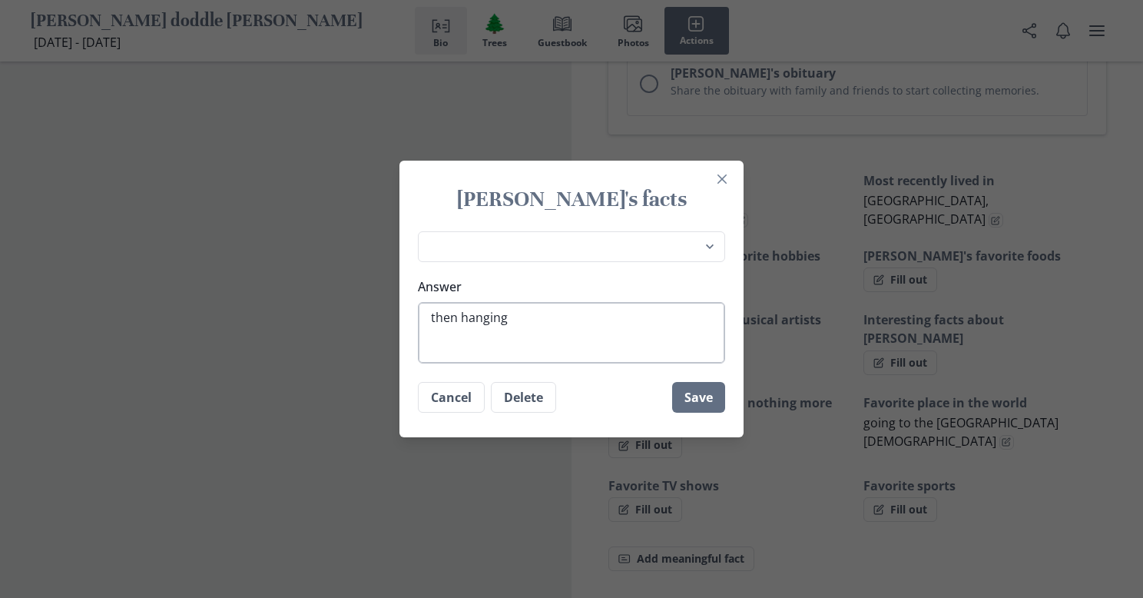
type textarea "then hanging"
type textarea "x"
type textarea "then hanging o"
type textarea "x"
type textarea "then hanging"
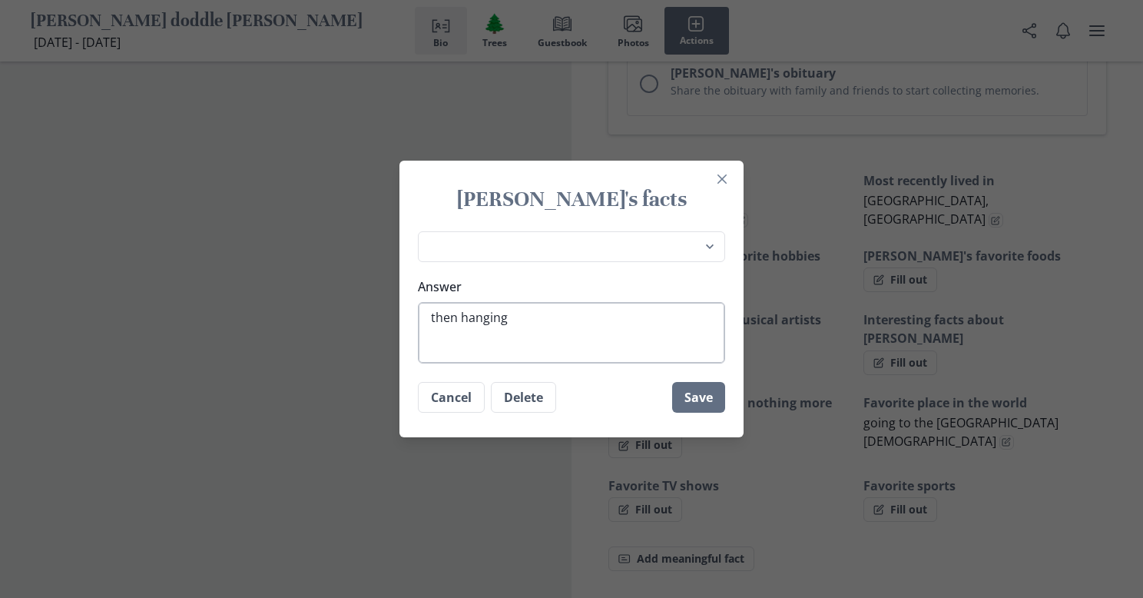
type textarea "x"
type textarea "then hanging out with"
type textarea "x"
type textarea "then hanging out with"
type textarea "x"
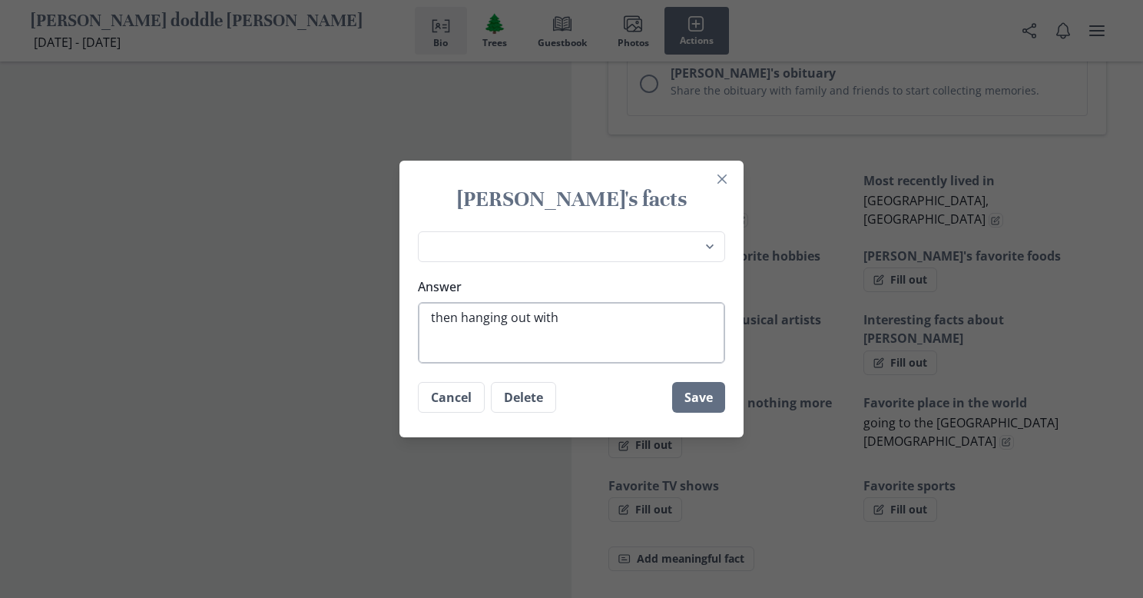
type textarea "then hanging out with h"
type textarea "x"
type textarea "then hanging out with hi"
type textarea "x"
type textarea "then hanging out with his"
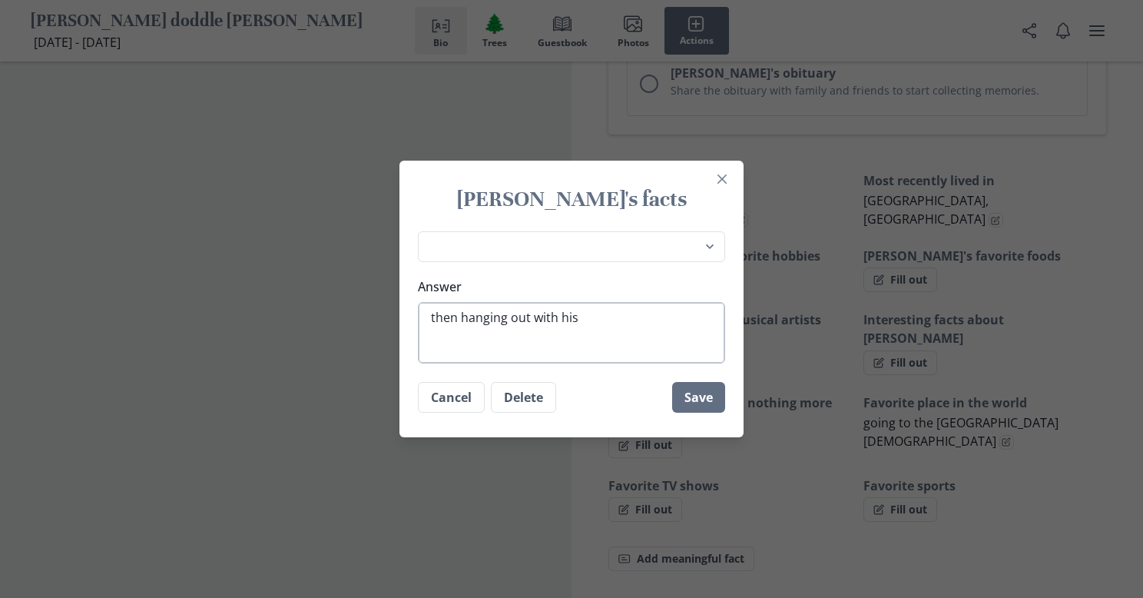
type textarea "x"
type textarea "then hanging out with his"
type textarea "x"
type textarea "then hanging out with his f"
type textarea "x"
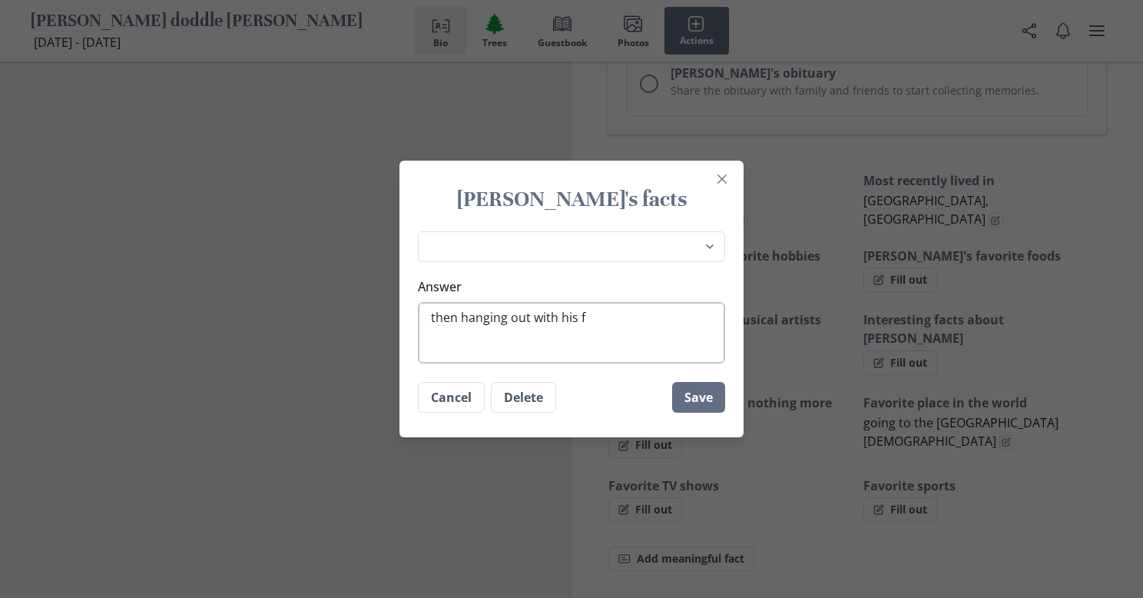
type textarea "then hanging out with his fa"
type textarea "x"
type textarea "then hanging out with his fam"
type textarea "x"
type textarea "then hanging out with his fami"
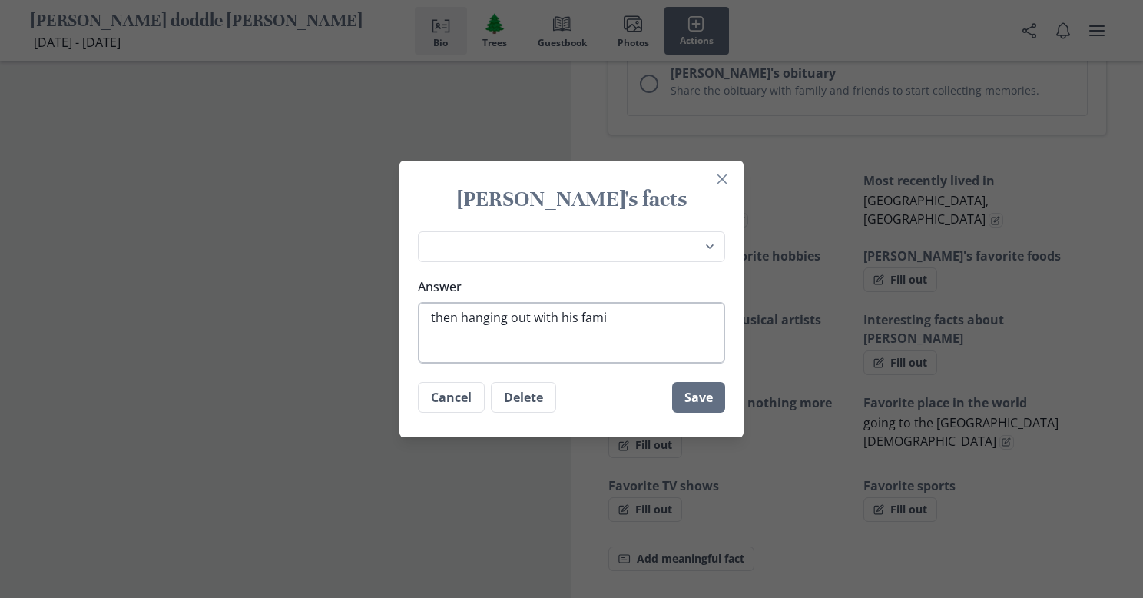
type textarea "x"
type textarea "then hanging out with his famil"
type textarea "x"
type textarea "then hanging out with his family"
type textarea "x"
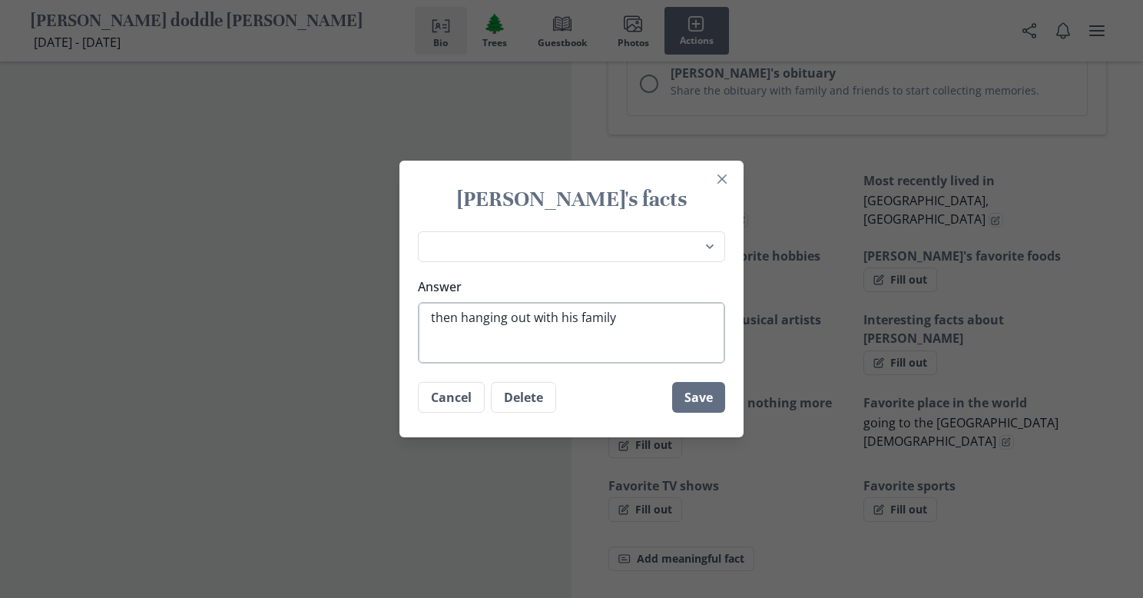
type textarea "then hanging out with his family"
type textarea "x"
type textarea "then hanging out with his family a"
type textarea "x"
type textarea "then hanging out with his family an"
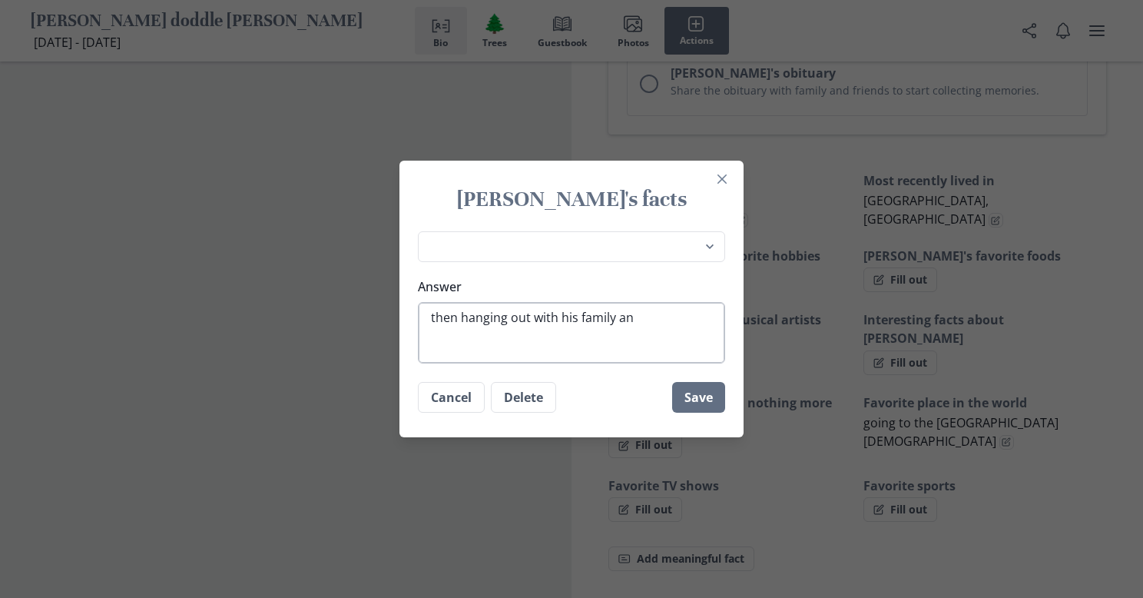
type textarea "x"
type textarea "then hanging out with his family and"
type textarea "x"
type textarea "then hanging out with his family and"
type textarea "x"
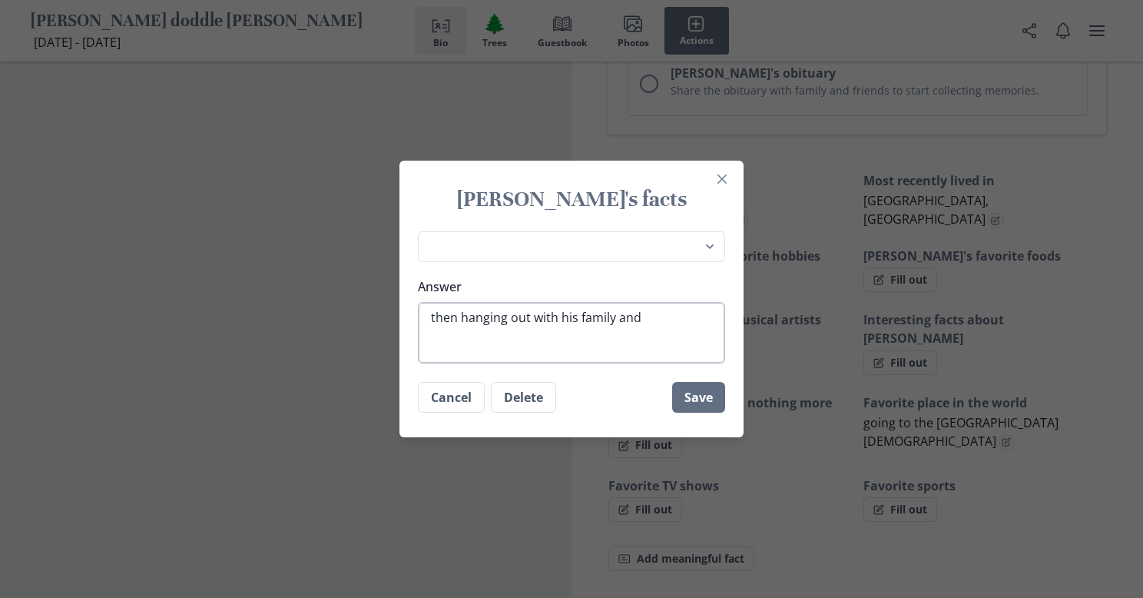
type textarea "then hanging out with his family and g"
type textarea "x"
type textarea "then hanging out with his family and go"
type textarea "x"
type textarea "then hanging out with his family and goi"
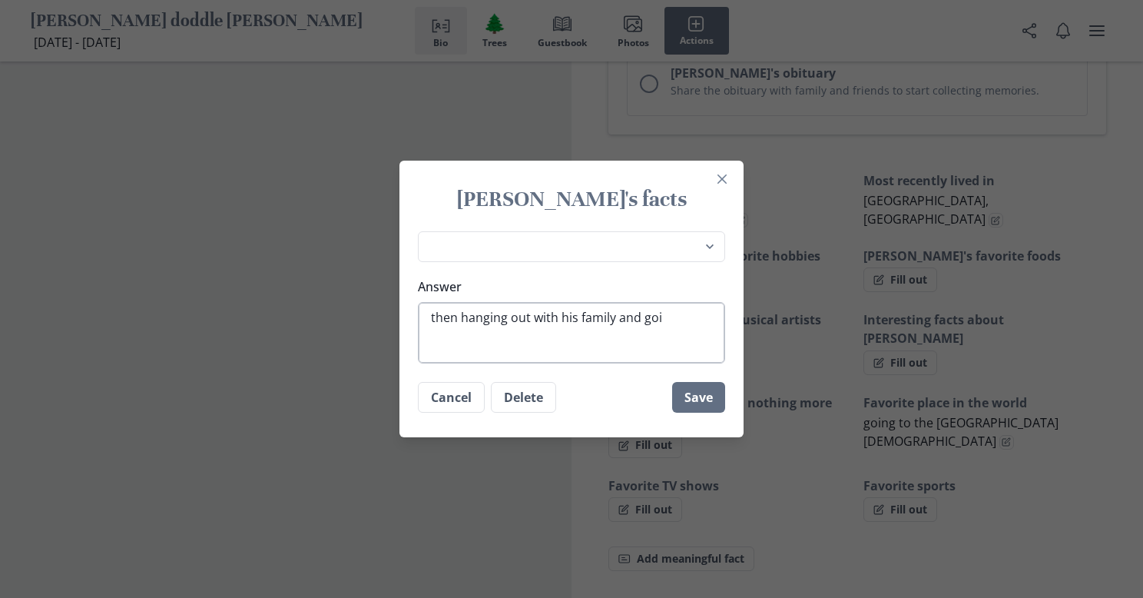
type textarea "x"
type textarea "then hanging out with his family and goin"
type textarea "x"
type textarea "then hanging out with his family and going"
type textarea "x"
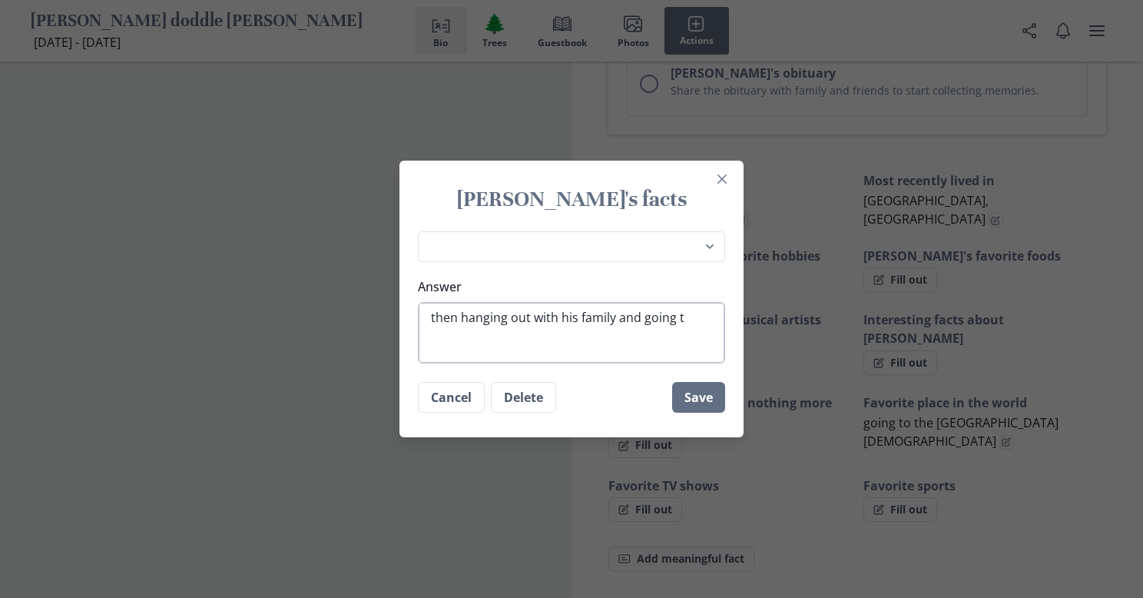
type textarea "then hanging out with his family and going tr"
type textarea "x"
type textarea "then hanging out with his family and going trr"
type textarea "x"
type textarea "then hanging out with his family and going trro"
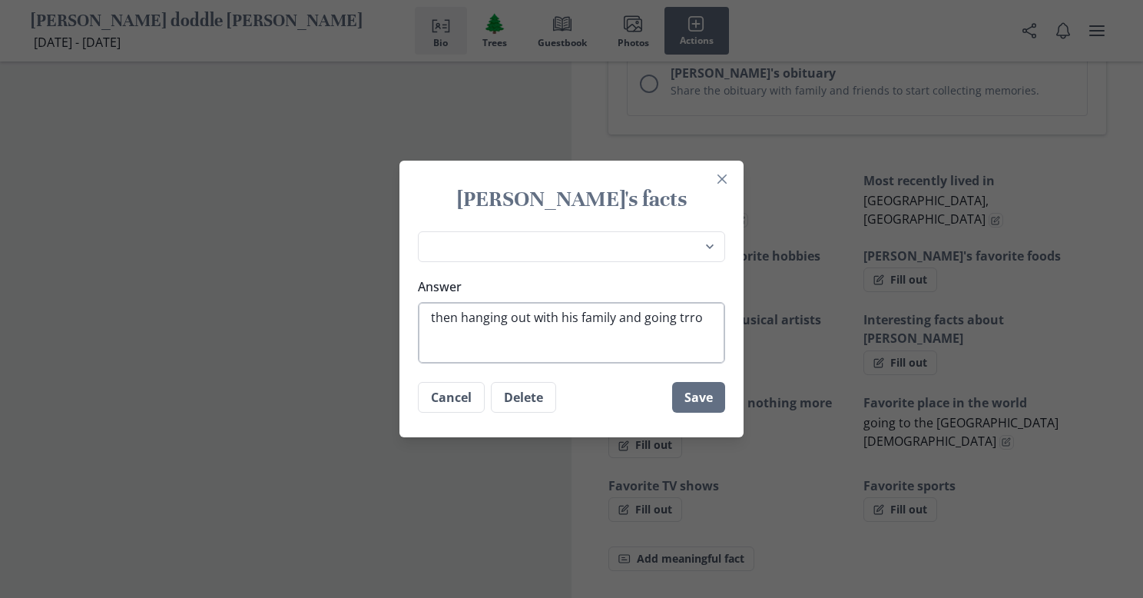
type textarea "x"
type textarea "then hanging out with his family and going trro y"
type textarea "x"
type textarea "then hanging out with his family and going trro"
type textarea "x"
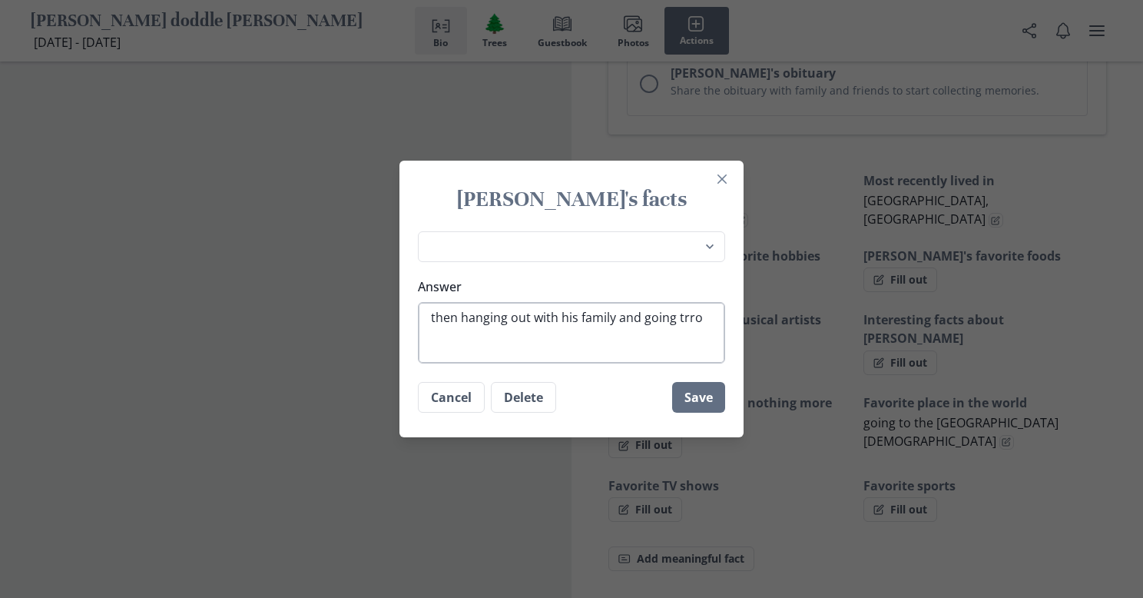
type textarea "then hanging out with his family and going trro"
type textarea "x"
type textarea "then hanging out with his family and going trr"
type textarea "x"
type textarea "then hanging out with his family and going tr"
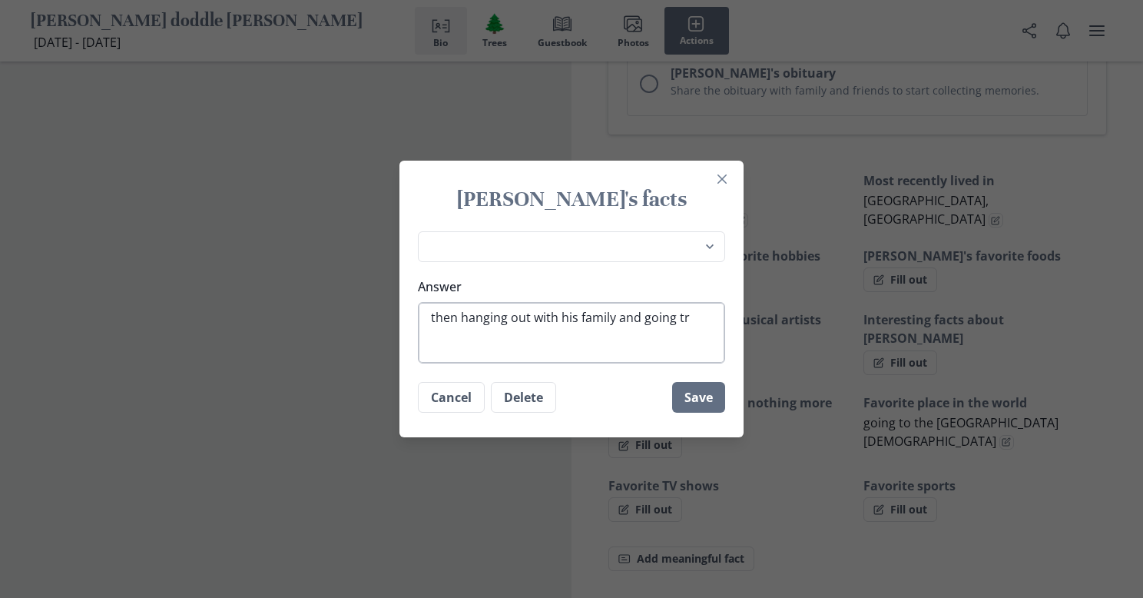
type textarea "x"
type textarea "then hanging out with his family and going t"
type textarea "x"
type textarea "then hanging out with his family and going to"
type textarea "x"
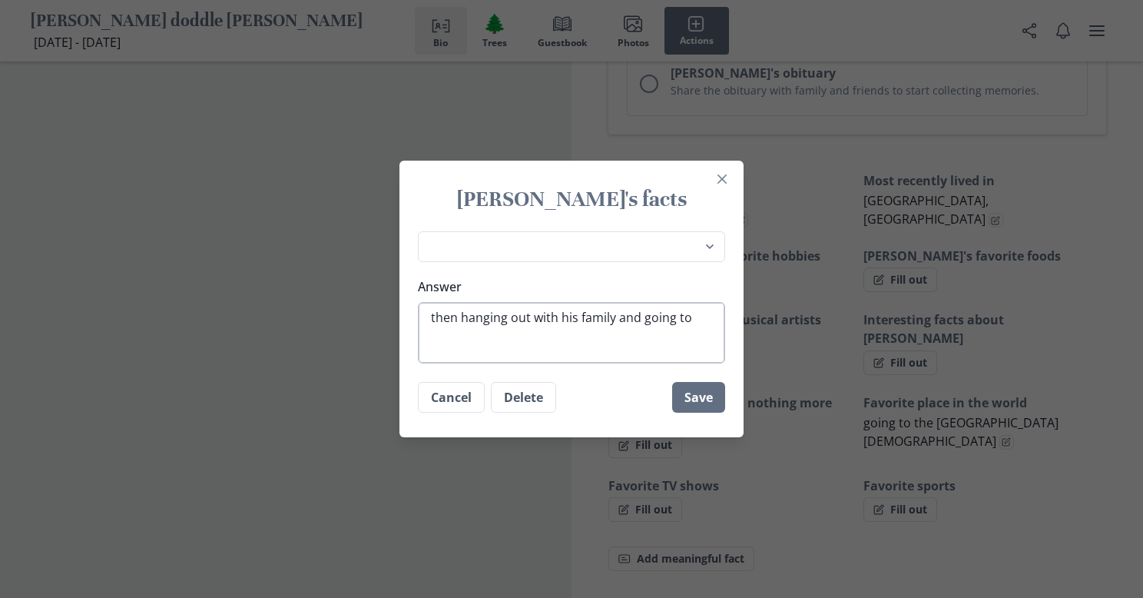
type textarea "then hanging out with his family and going to"
type textarea "x"
type textarea "then hanging out with his family and going to t"
type textarea "x"
type textarea "then hanging out with his family and going to th"
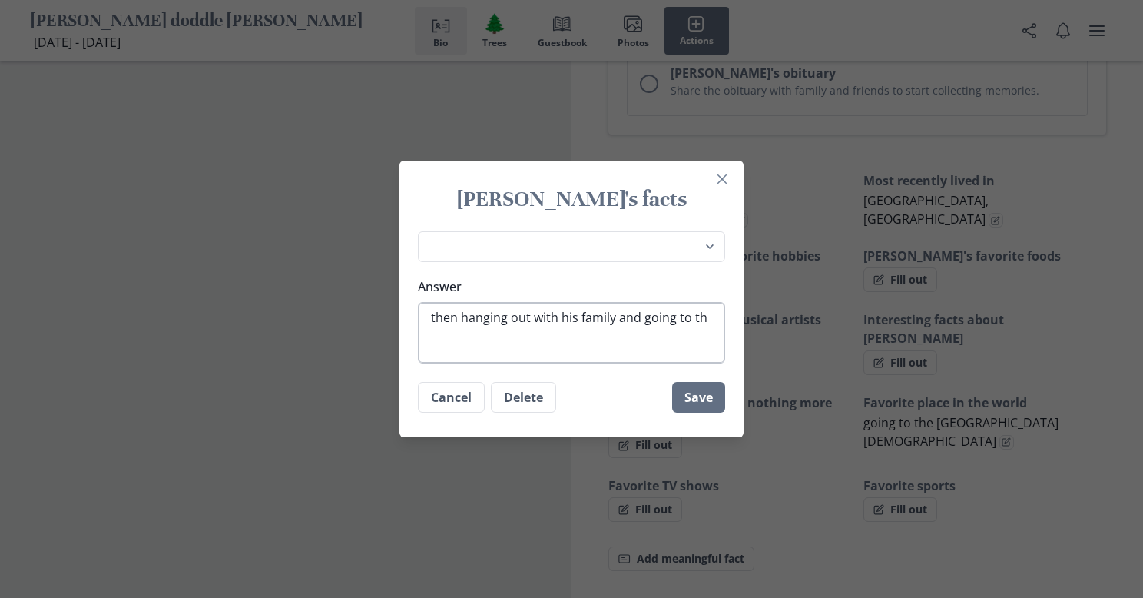
type textarea "x"
type textarea "then hanging out with his family and going to the"
type textarea "x"
type textarea "then hanging out with his family and going to the o"
type textarea "x"
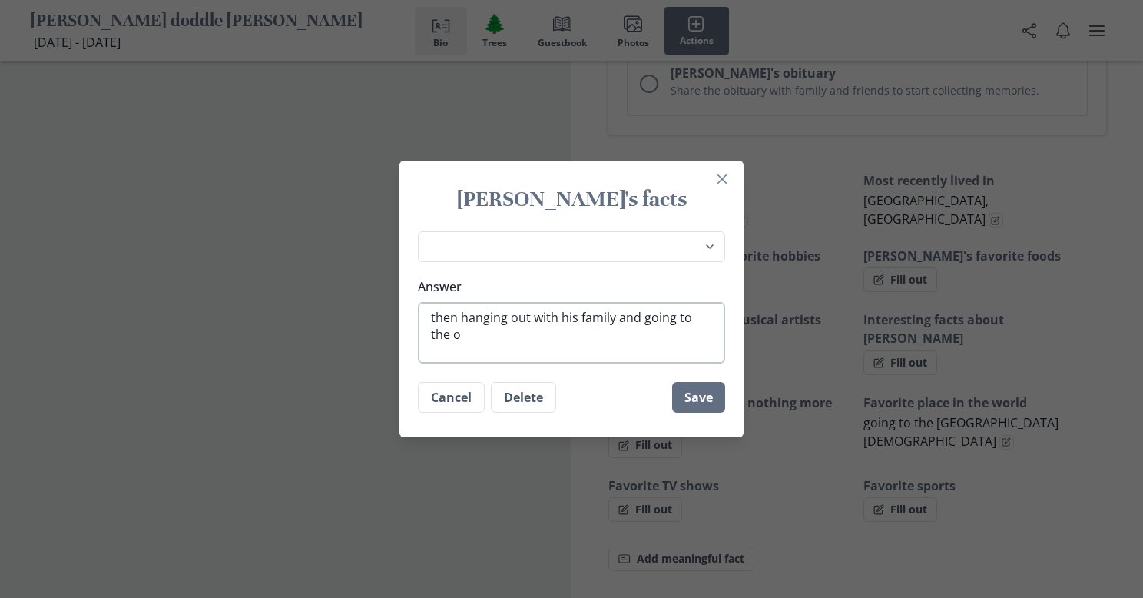
type textarea "then hanging out with his family and going to the ol"
type textarea "x"
type textarea "then hanging out with his family and going to the old"
type textarea "x"
type textarea "then hanging out with his family and going to the old"
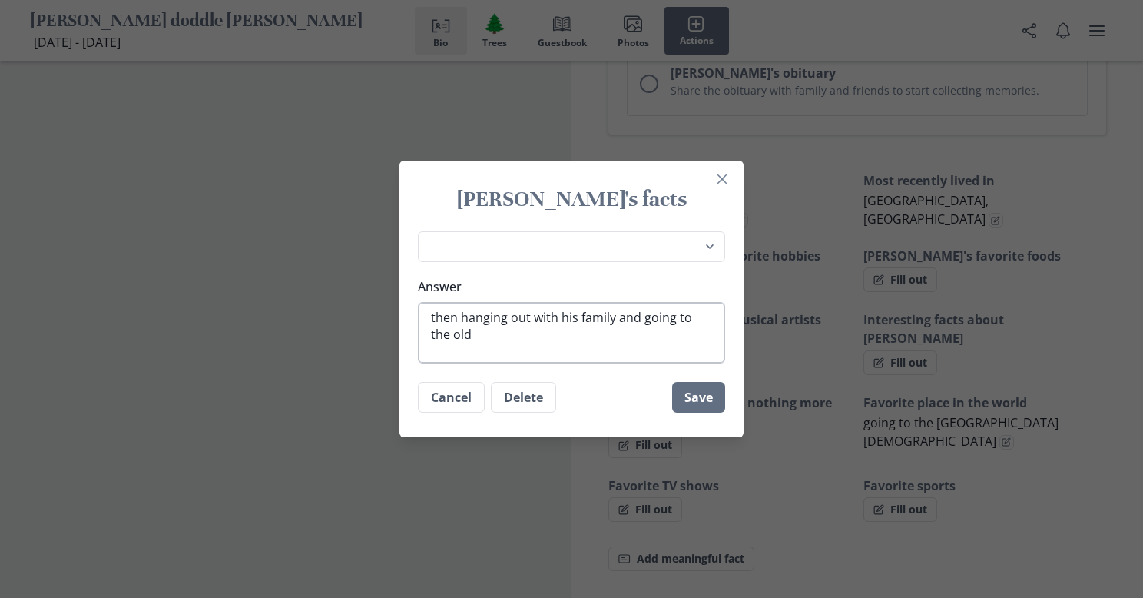
type textarea "x"
type textarea "then hanging out with his family and going to the old l"
type textarea "x"
type textarea "then hanging out with his family and going to the old la"
type textarea "x"
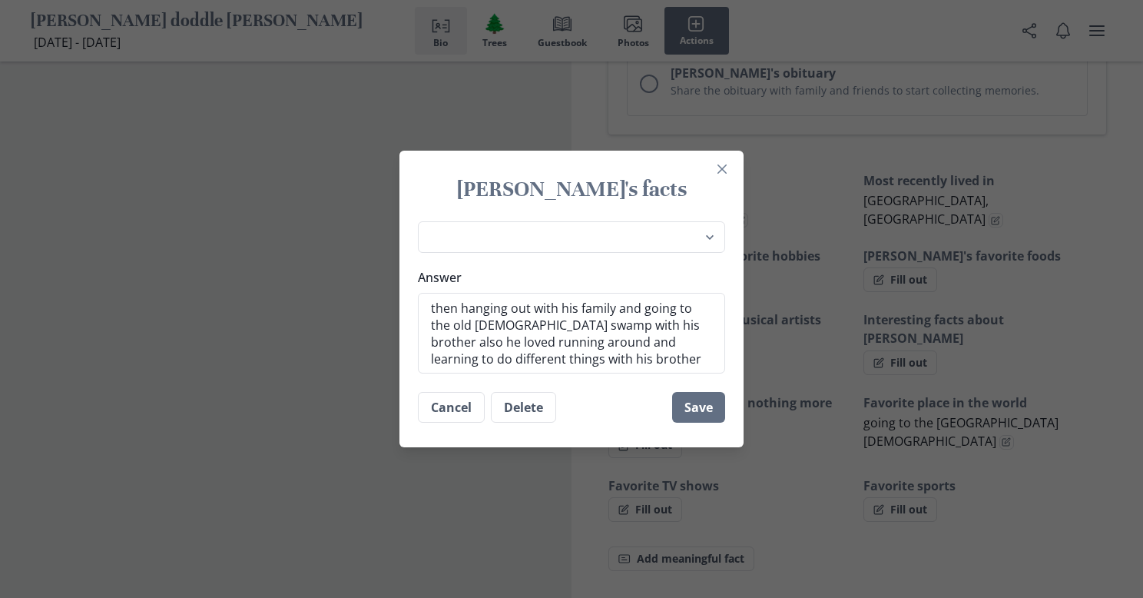
click at [697, 423] on footer "Cancel Delete Save" at bounding box center [571, 407] width 344 height 55
click at [705, 409] on button "Save" at bounding box center [698, 407] width 53 height 31
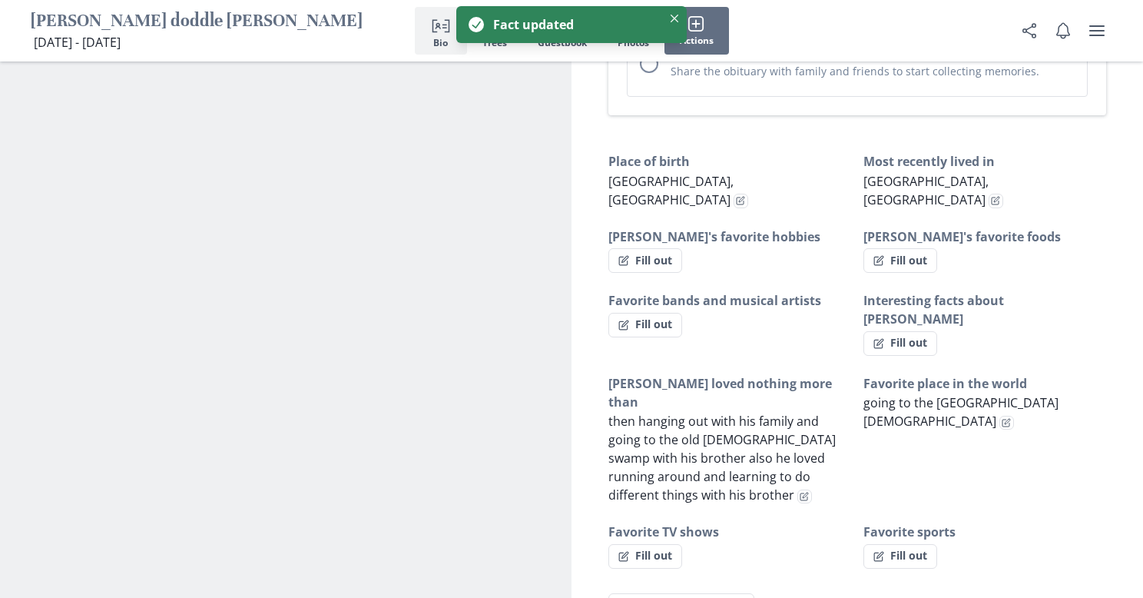
click at [705, 412] on p "then hanging out with his family and going to the old [DEMOGRAPHIC_DATA] swamp …" at bounding box center [729, 458] width 243 height 92
click at [661, 248] on button "Fill out" at bounding box center [645, 260] width 74 height 25
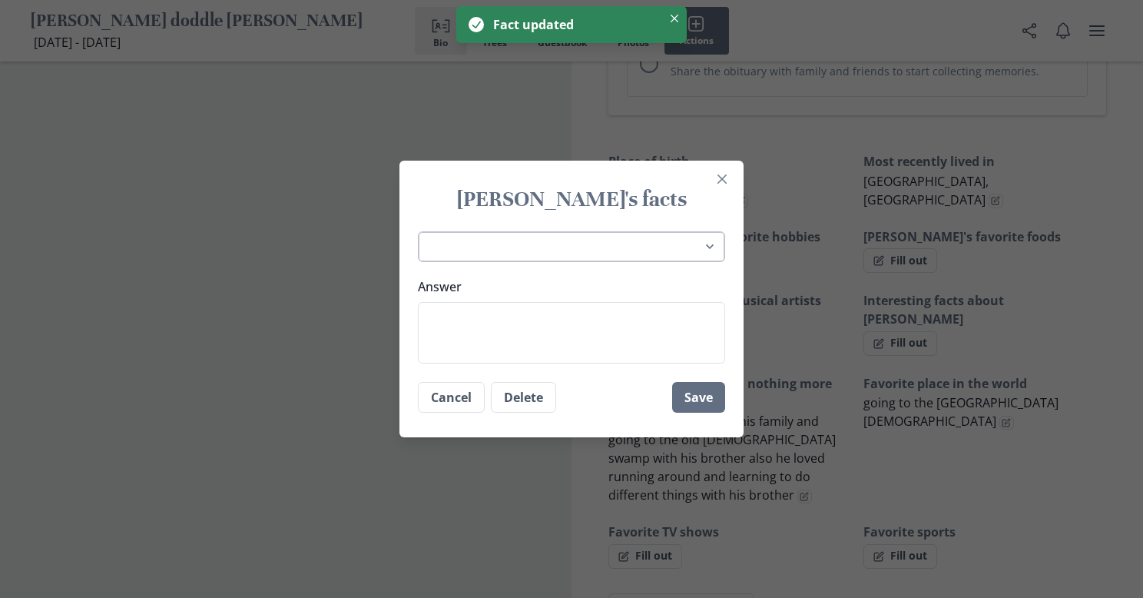
click at [689, 257] on select "Place of birth Most recently lived in [PERSON_NAME]'s favorite hobbies [PERSON_…" at bounding box center [571, 246] width 307 height 31
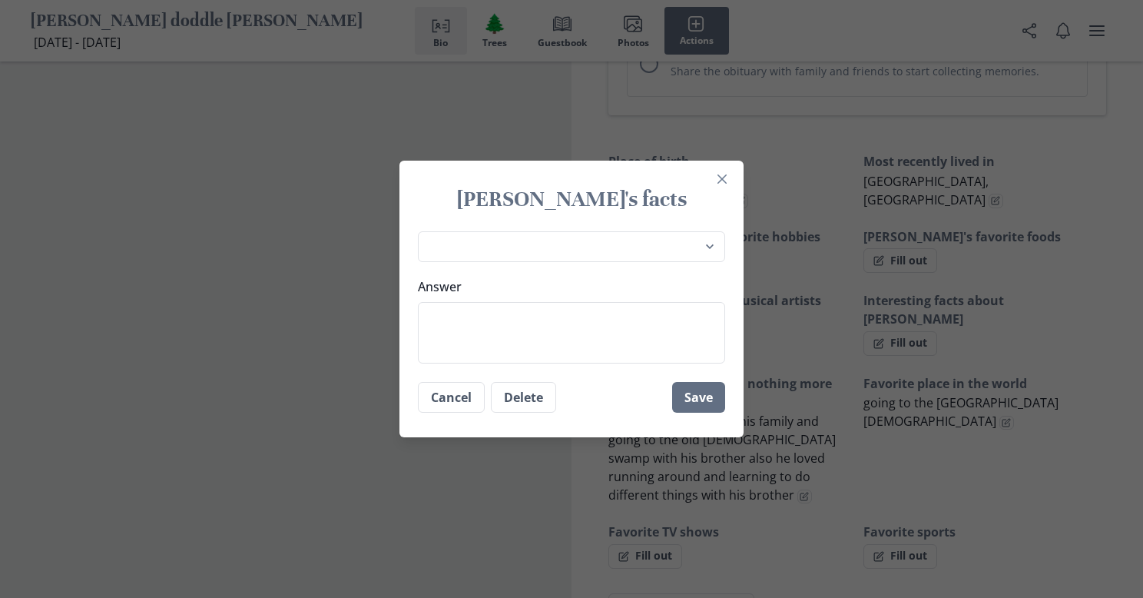
click at [807, 227] on div "[PERSON_NAME]'s facts Place of birth Most recently lived in [PERSON_NAME]'s fav…" at bounding box center [571, 299] width 1143 height 598
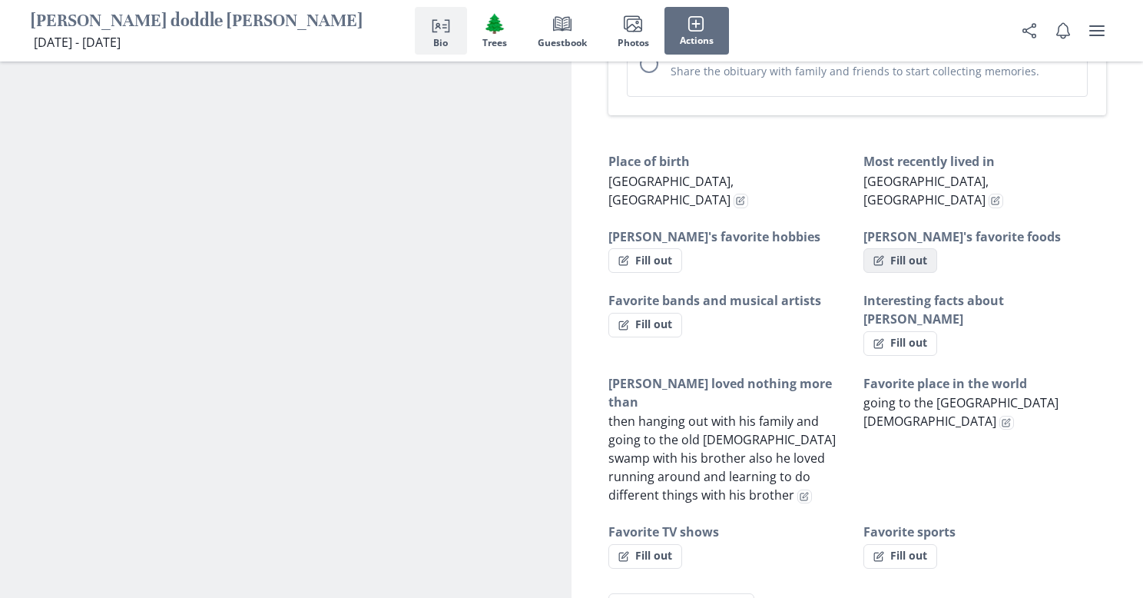
click at [902, 248] on button "Fill out" at bounding box center [901, 260] width 74 height 25
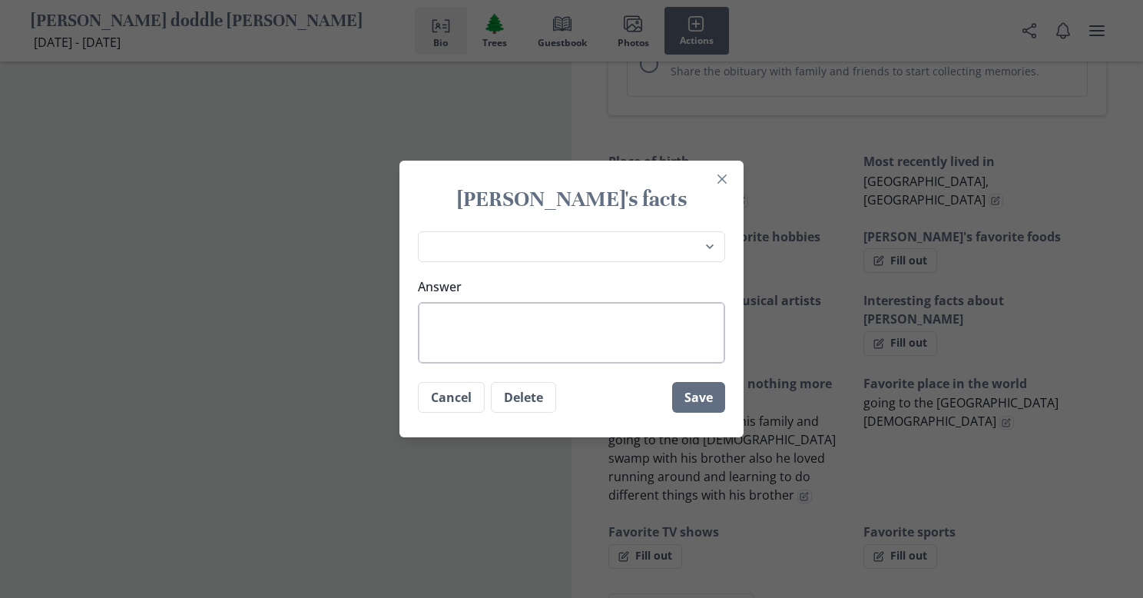
click at [585, 338] on textarea "Answer" at bounding box center [571, 332] width 307 height 61
click at [694, 406] on button "Save" at bounding box center [698, 397] width 53 height 31
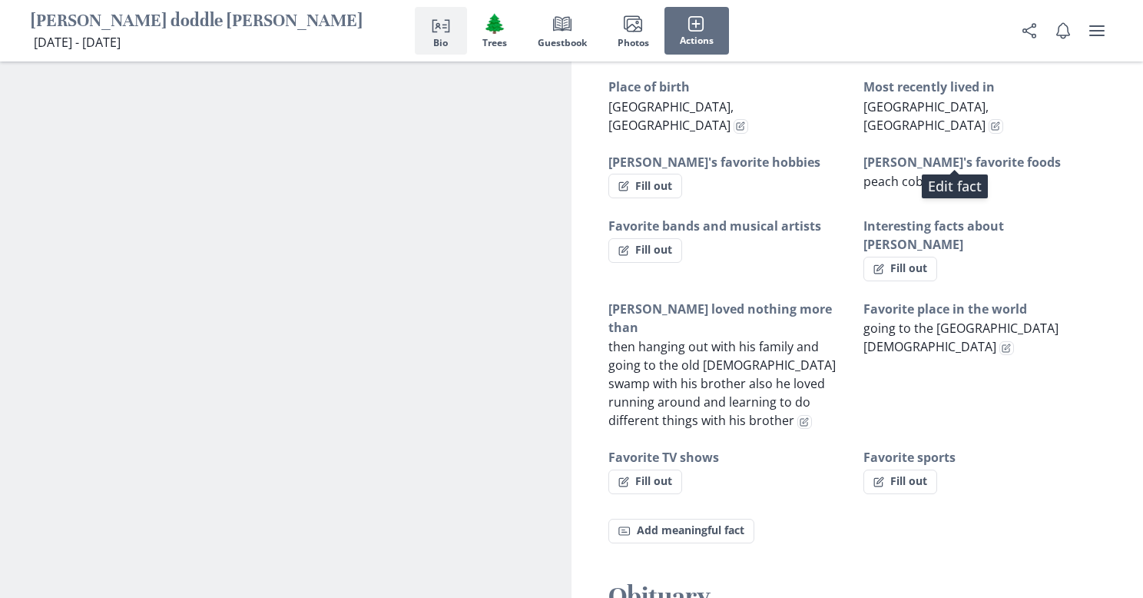
scroll to position [900, 0]
click at [667, 174] on button "Fill out" at bounding box center [645, 186] width 74 height 25
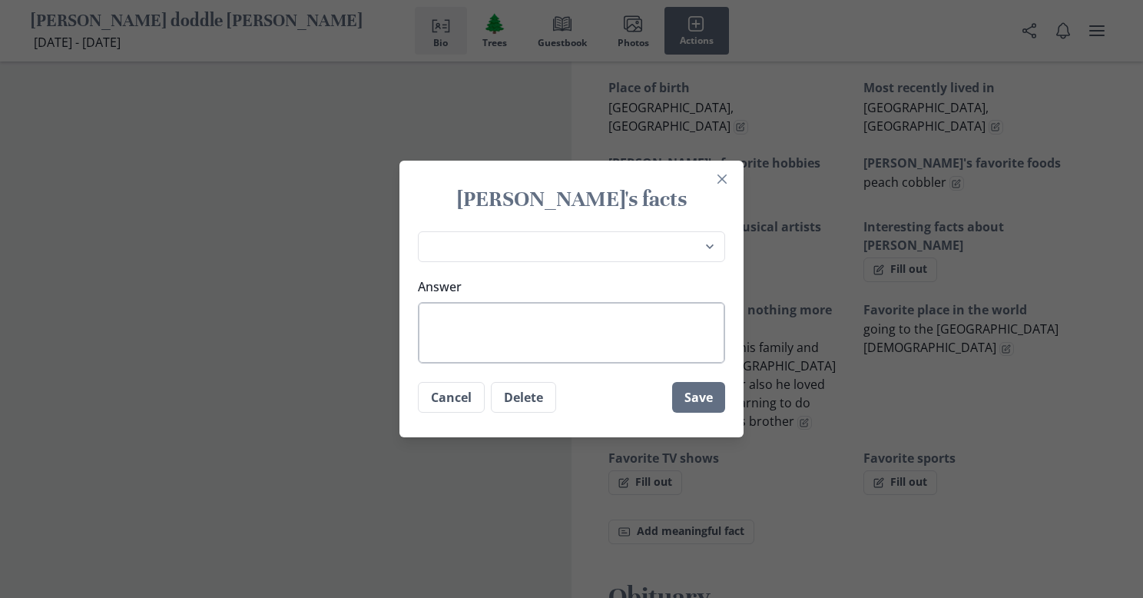
click at [550, 358] on textarea "Answer" at bounding box center [571, 332] width 307 height 61
click at [705, 410] on button "Save" at bounding box center [698, 397] width 53 height 31
